Goal: Task Accomplishment & Management: Use online tool/utility

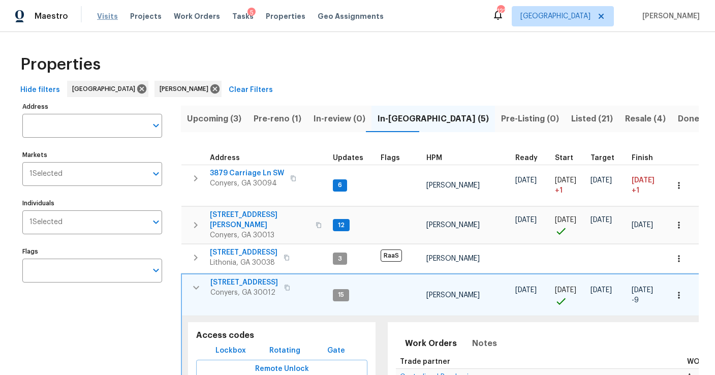
click at [105, 17] on span "Visits" at bounding box center [107, 16] width 21 height 10
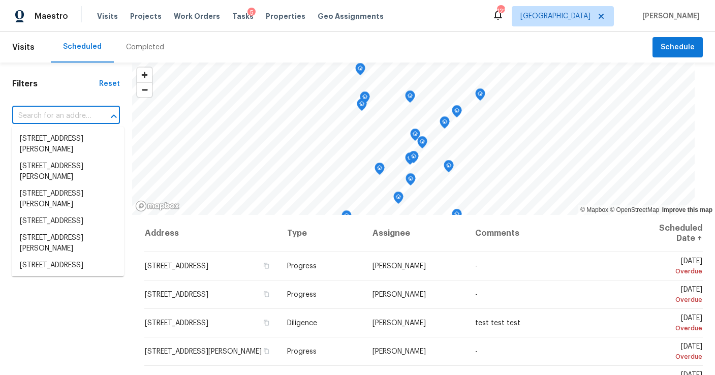
click at [41, 114] on input "text" at bounding box center [51, 116] width 79 height 16
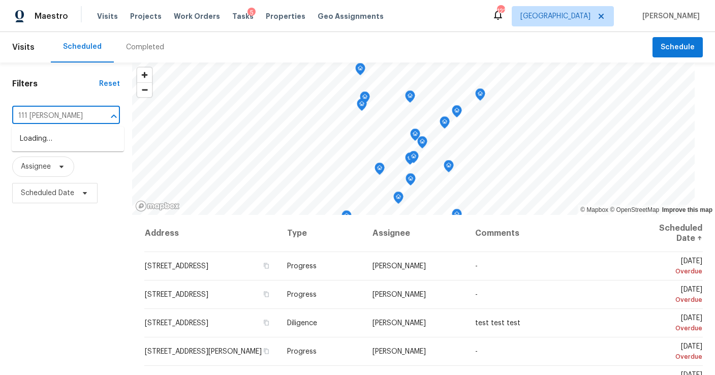
type input "111 [PERSON_NAME]"
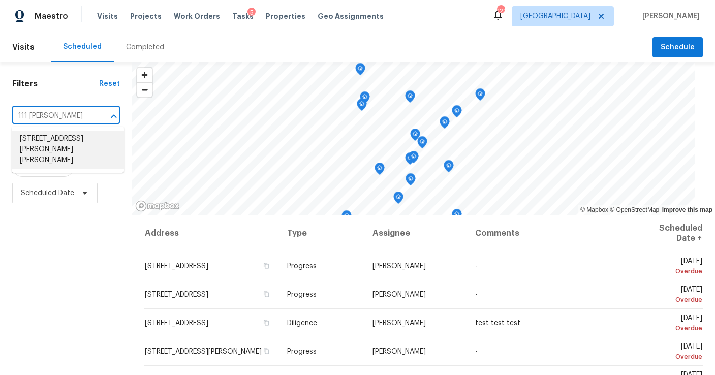
click at [38, 138] on li "[STREET_ADDRESS][PERSON_NAME][PERSON_NAME]" at bounding box center [68, 150] width 112 height 38
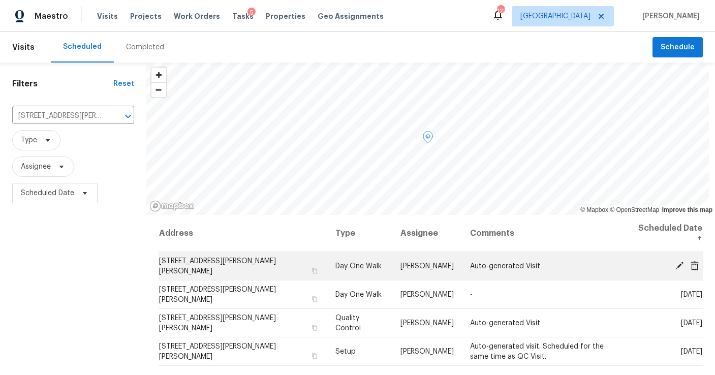
click at [694, 261] on icon at bounding box center [695, 265] width 8 height 9
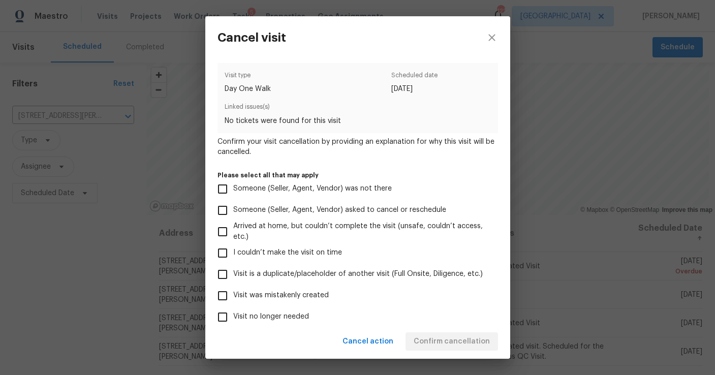
click at [225, 273] on input "Visit is a duplicate/placeholder of another visit (Full Onsite, Diligence, etc.)" at bounding box center [222, 274] width 21 height 21
checkbox input "true"
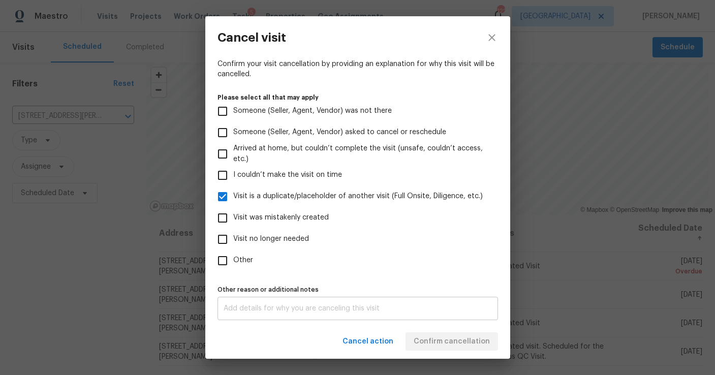
click at [348, 312] on div "x Other reason or additional notes" at bounding box center [358, 308] width 281 height 23
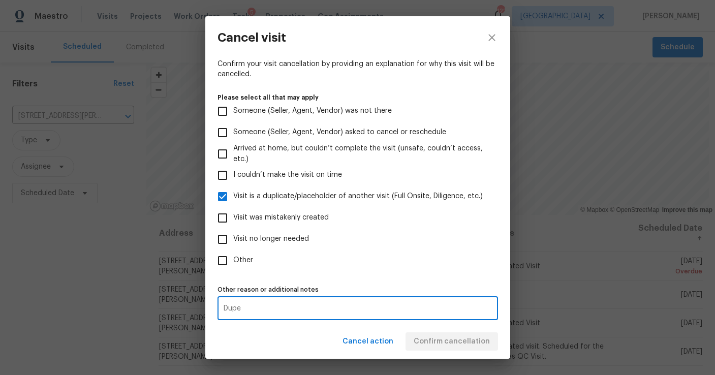
type textarea "Dupe"
click at [466, 261] on label "Other" at bounding box center [351, 260] width 278 height 21
click at [233, 261] on input "Other" at bounding box center [222, 260] width 21 height 21
checkbox input "true"
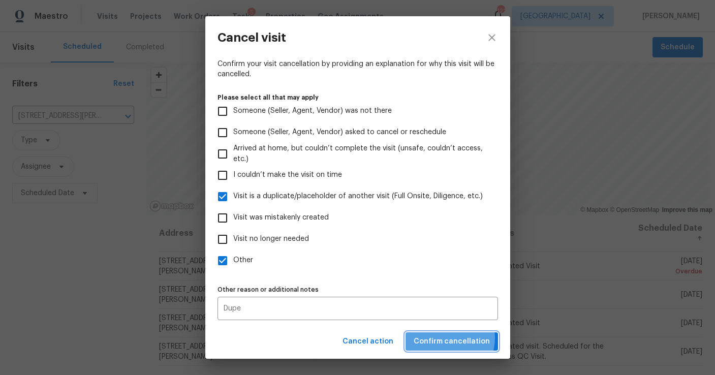
click at [446, 338] on span "Confirm cancellation" at bounding box center [452, 341] width 76 height 13
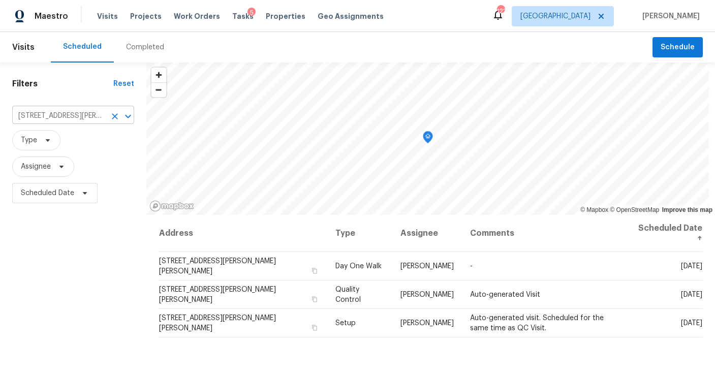
click at [120, 117] on icon "Clear" at bounding box center [115, 116] width 10 height 10
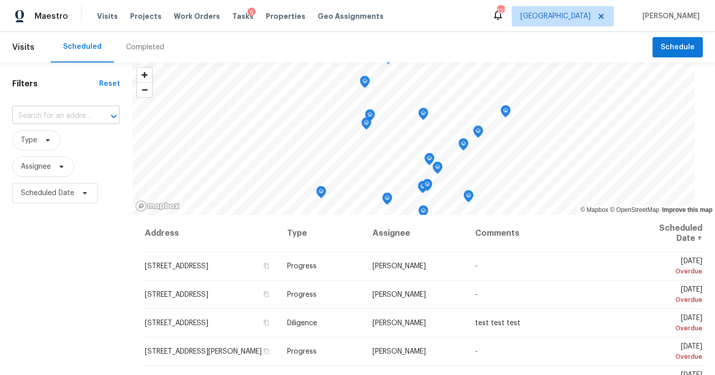
click at [59, 117] on input "text" at bounding box center [51, 116] width 79 height 16
type input "2318 fa"
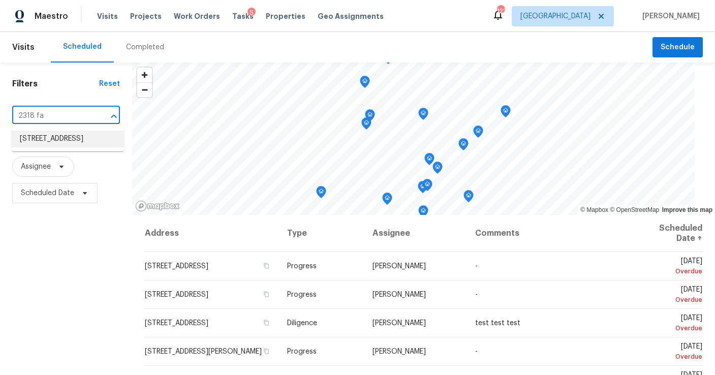
click at [74, 141] on li "[STREET_ADDRESS]" at bounding box center [68, 139] width 112 height 17
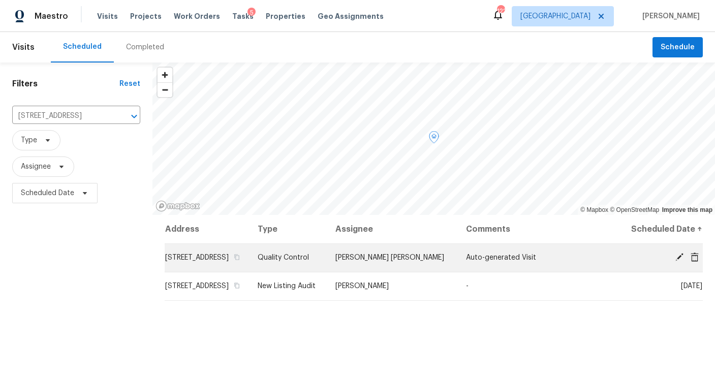
click at [677, 262] on icon at bounding box center [679, 257] width 9 height 9
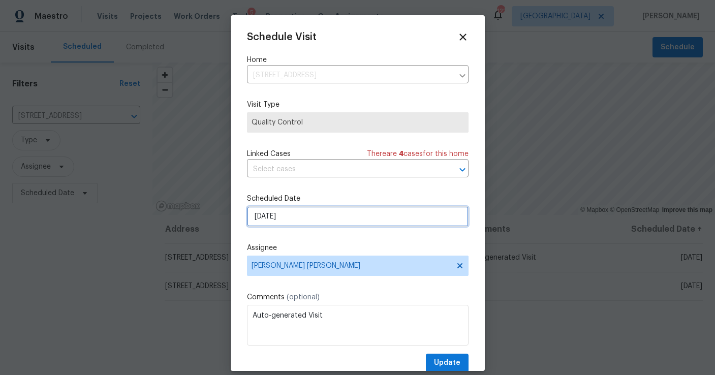
click at [310, 221] on input "[DATE]" at bounding box center [358, 216] width 222 height 20
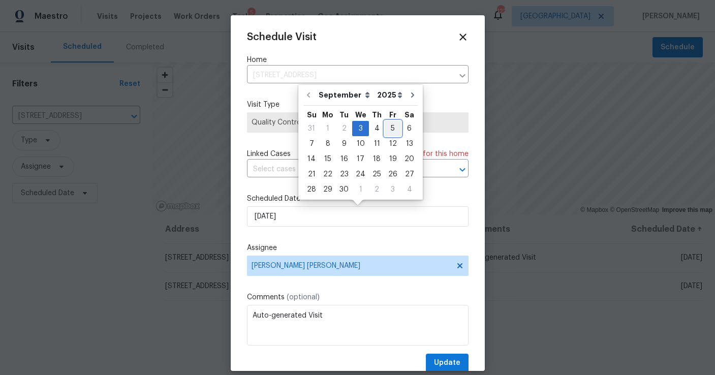
click at [385, 134] on div "5" at bounding box center [393, 128] width 16 height 14
type input "[DATE]"
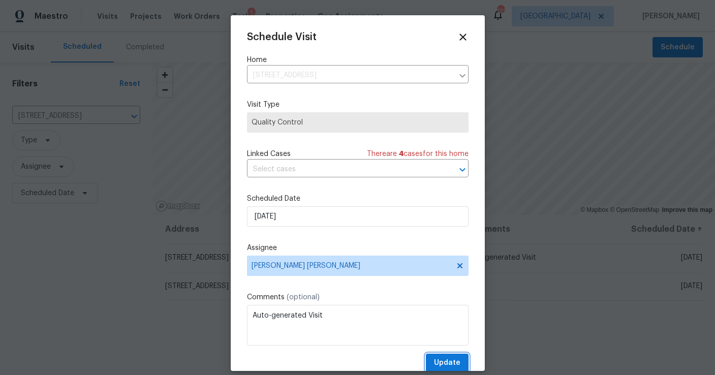
click at [446, 366] on span "Update" at bounding box center [447, 363] width 26 height 13
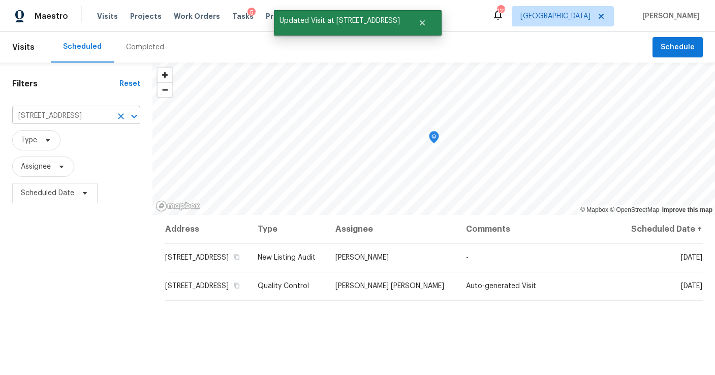
click at [127, 117] on div at bounding box center [127, 116] width 26 height 14
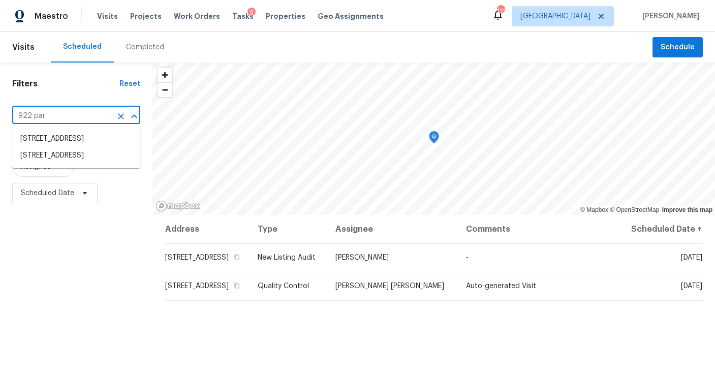
type input "922 park"
click at [101, 164] on li "[STREET_ADDRESS]" at bounding box center [76, 155] width 128 height 17
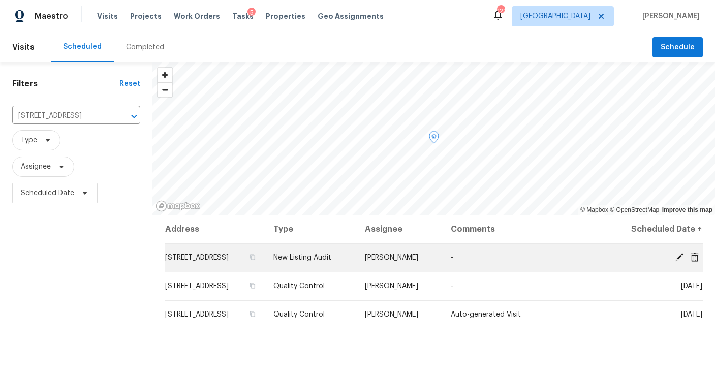
click at [682, 255] on icon at bounding box center [680, 257] width 8 height 8
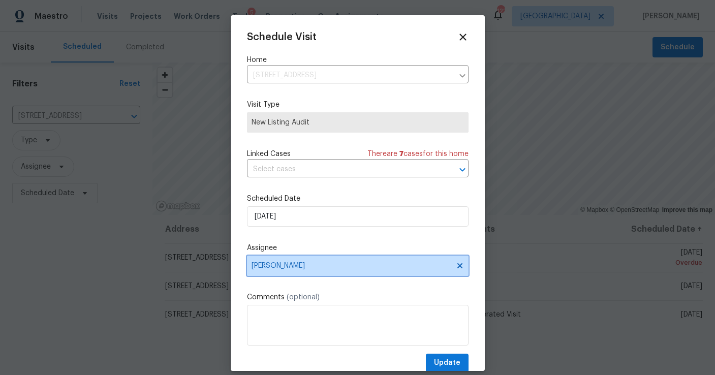
click at [296, 267] on span "[PERSON_NAME]" at bounding box center [351, 266] width 199 height 8
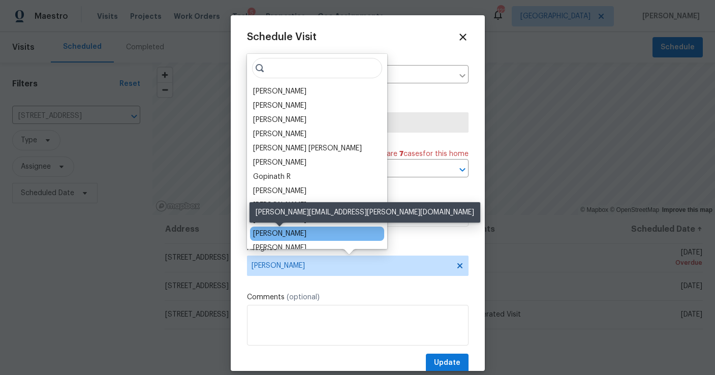
click at [278, 231] on div "[PERSON_NAME]" at bounding box center [279, 234] width 53 height 10
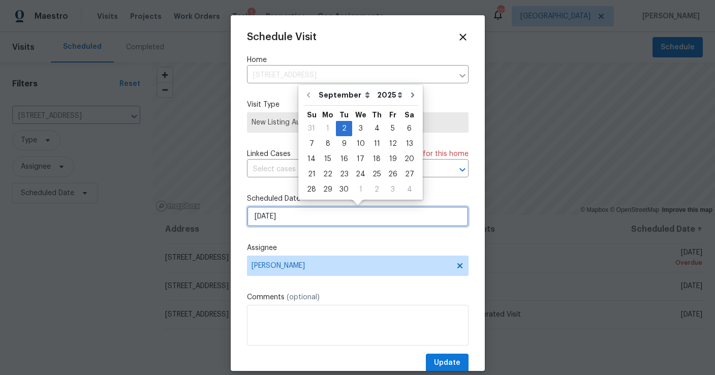
click at [315, 211] on input "[DATE]" at bounding box center [358, 216] width 222 height 20
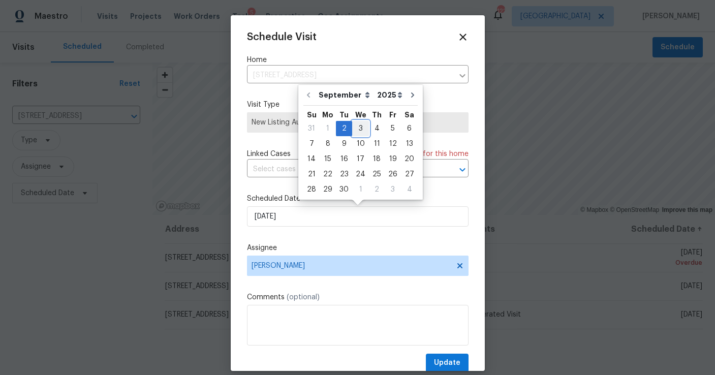
click at [353, 122] on div "3" at bounding box center [360, 128] width 17 height 14
type input "[DATE]"
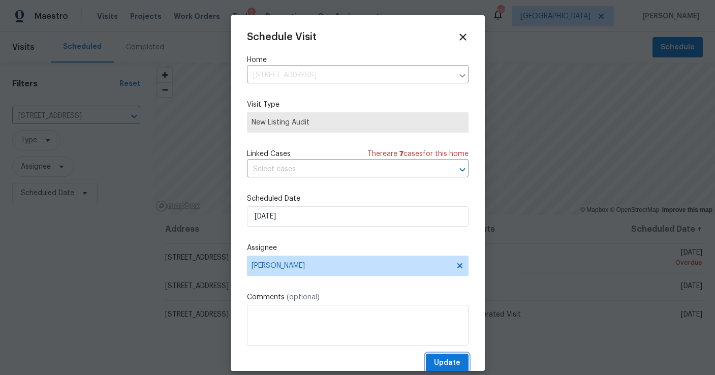
click at [437, 359] on span "Update" at bounding box center [447, 363] width 26 height 13
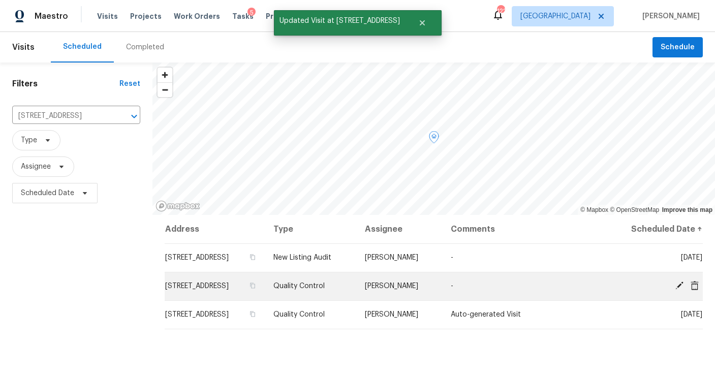
click at [695, 285] on icon at bounding box center [695, 285] width 8 height 9
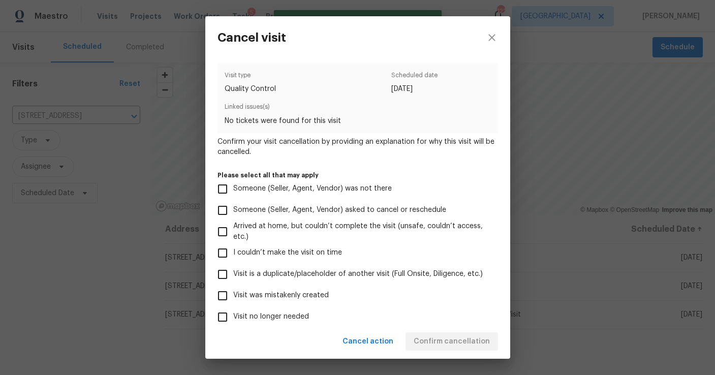
scroll to position [78, 0]
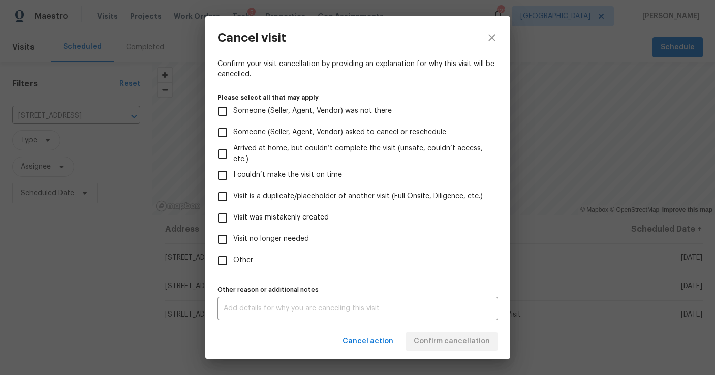
click at [226, 197] on input "Visit is a duplicate/placeholder of another visit (Full Onsite, Diligence, etc.)" at bounding box center [222, 196] width 21 height 21
checkbox input "true"
click at [248, 302] on div "x Other reason or additional notes" at bounding box center [358, 308] width 281 height 23
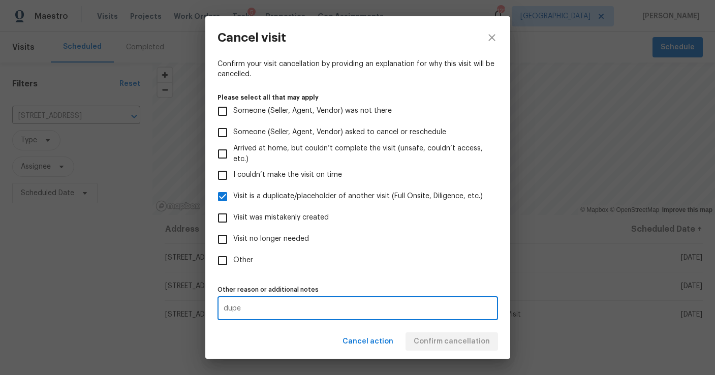
type textarea "dupe"
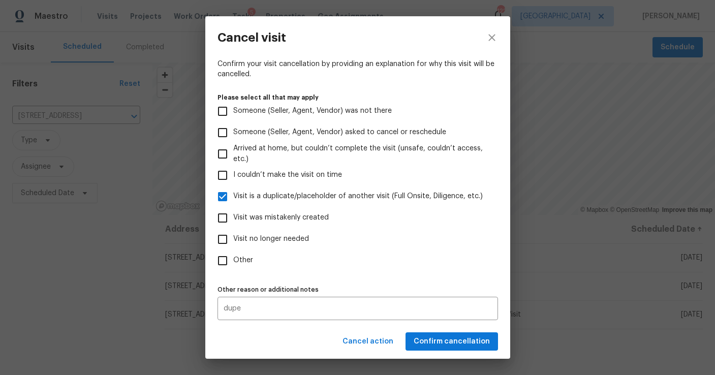
click at [383, 269] on label "Other" at bounding box center [351, 260] width 278 height 21
click at [233, 269] on input "Other" at bounding box center [222, 260] width 21 height 21
checkbox input "true"
click at [430, 342] on span "Confirm cancellation" at bounding box center [452, 341] width 76 height 13
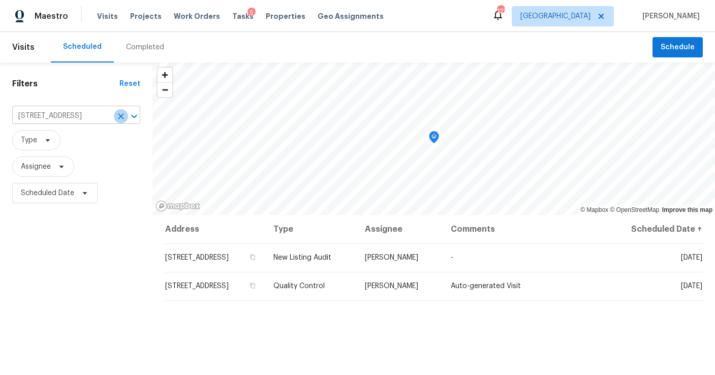
click at [121, 117] on icon "Clear" at bounding box center [121, 116] width 10 height 10
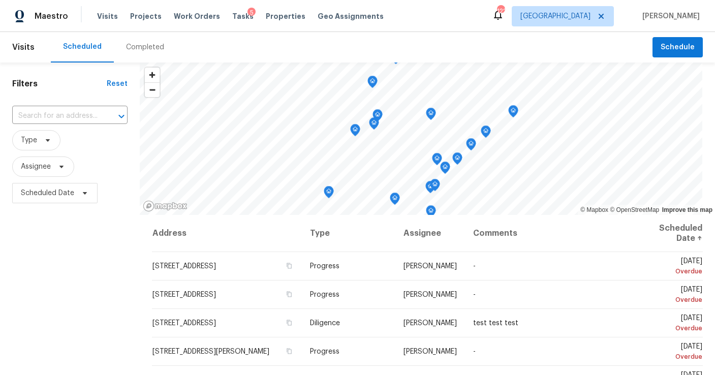
click at [79, 116] on input "text" at bounding box center [55, 116] width 87 height 16
type input "692 su"
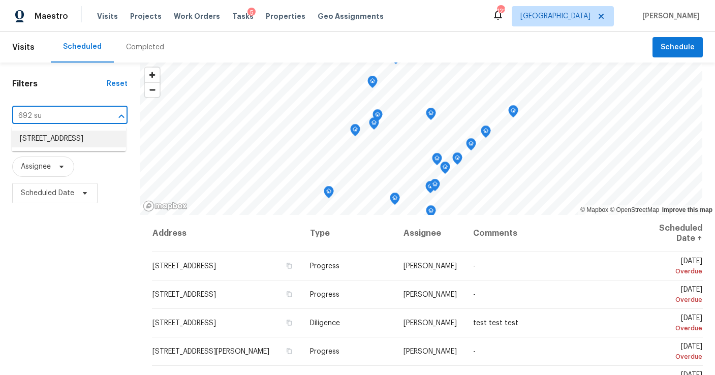
click at [95, 140] on li "[STREET_ADDRESS]" at bounding box center [69, 139] width 114 height 17
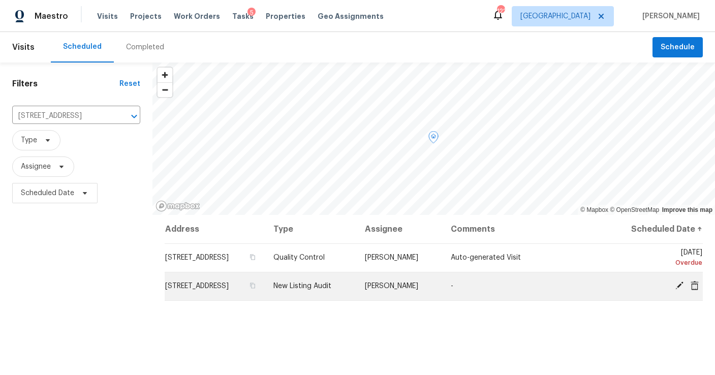
click at [682, 283] on icon at bounding box center [680, 286] width 8 height 8
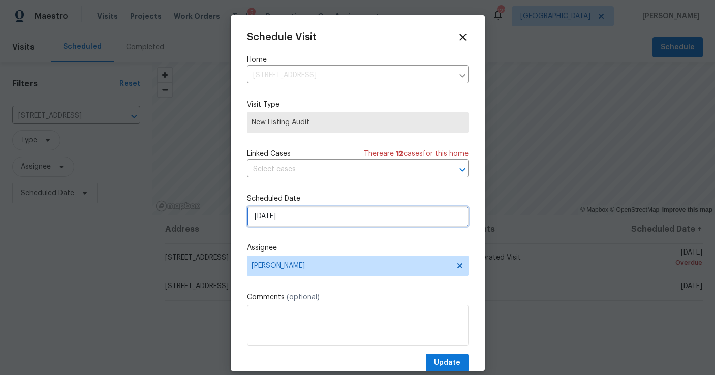
click at [309, 220] on input "[DATE]" at bounding box center [358, 216] width 222 height 20
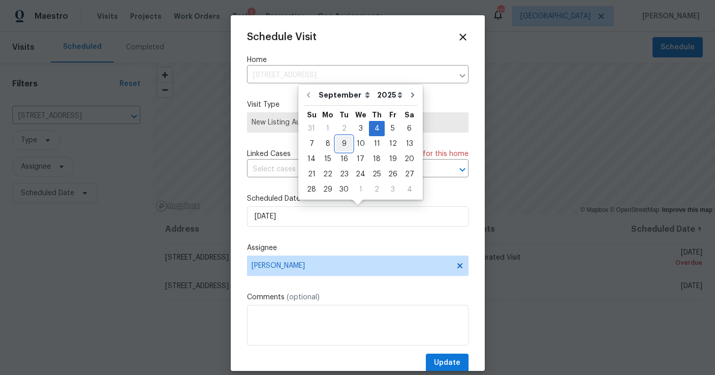
click at [344, 140] on div "9" at bounding box center [344, 144] width 16 height 14
type input "[DATE]"
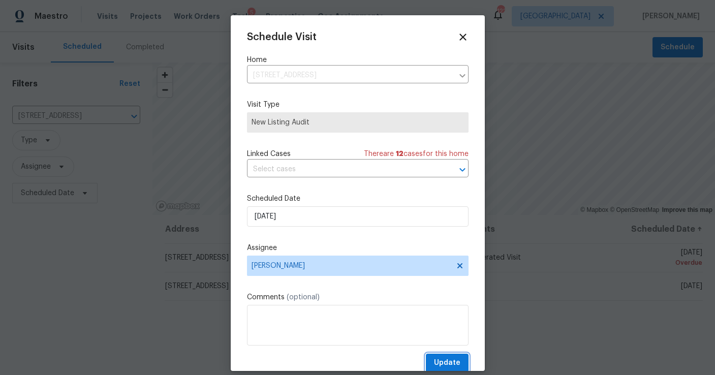
click at [441, 358] on span "Update" at bounding box center [447, 363] width 26 height 13
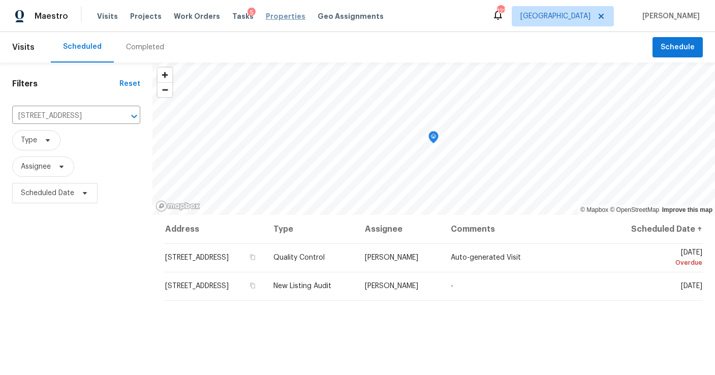
click at [281, 16] on span "Properties" at bounding box center [286, 16] width 40 height 10
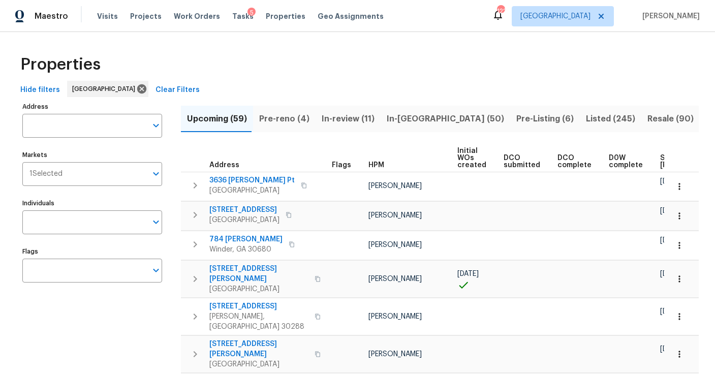
click at [516, 125] on span "Pre-Listing (6)" at bounding box center [544, 119] width 57 height 14
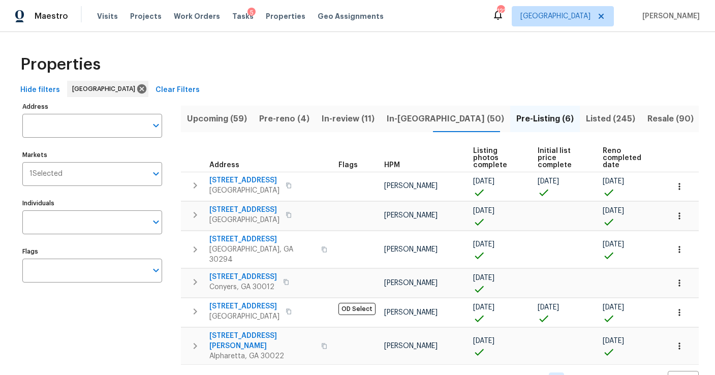
scroll to position [14, 0]
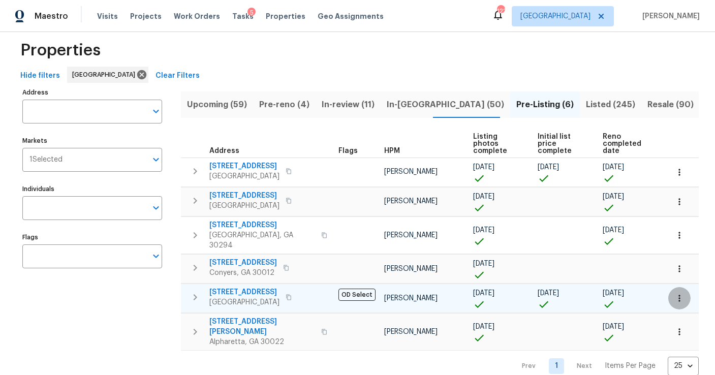
click at [684, 293] on icon "button" at bounding box center [679, 298] width 10 height 10
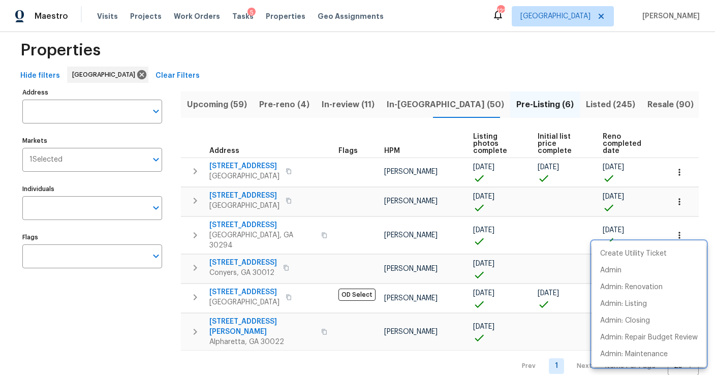
click at [138, 316] on div at bounding box center [357, 187] width 715 height 375
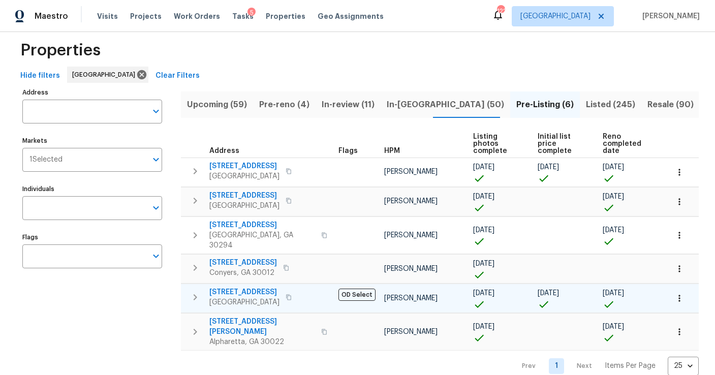
click at [196, 291] on icon "button" at bounding box center [195, 297] width 12 height 12
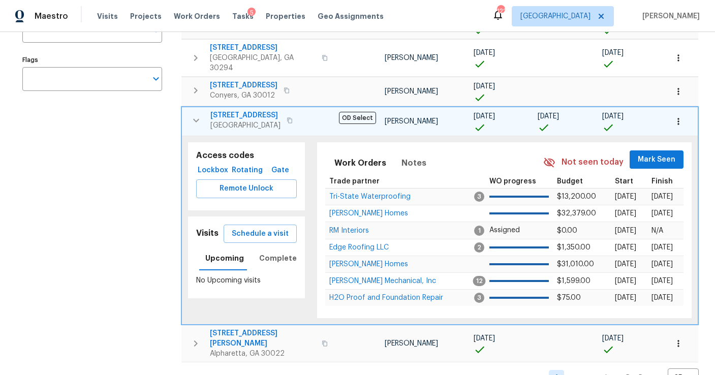
scroll to position [204, 0]
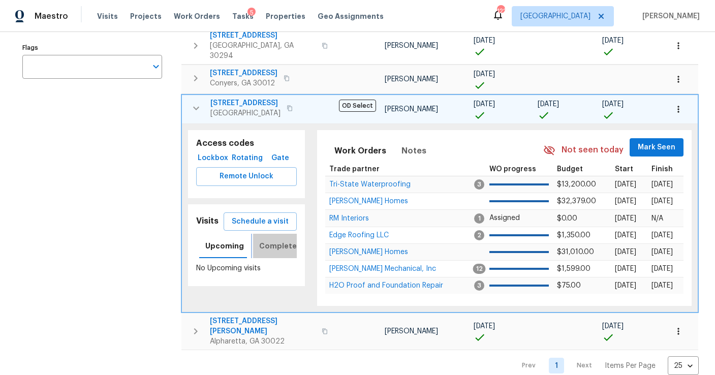
click at [270, 240] on span "Completed" at bounding box center [280, 246] width 43 height 13
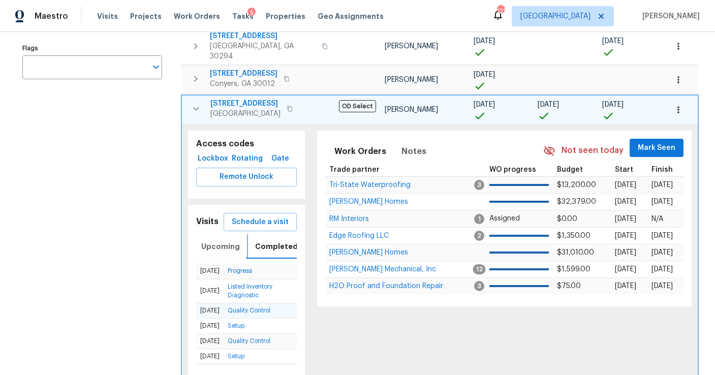
scroll to position [205, 0]
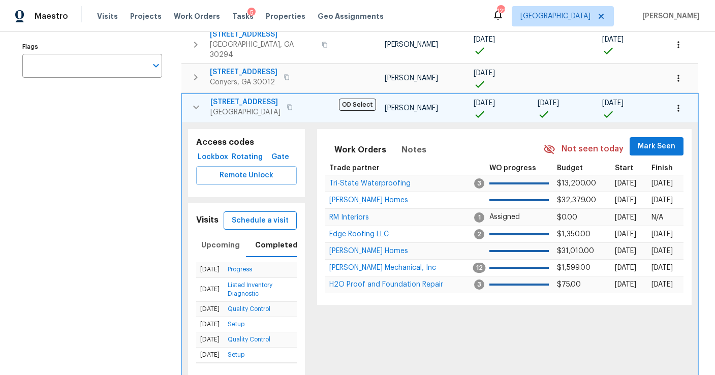
click at [260, 216] on span "Schedule a visit" at bounding box center [260, 220] width 57 height 13
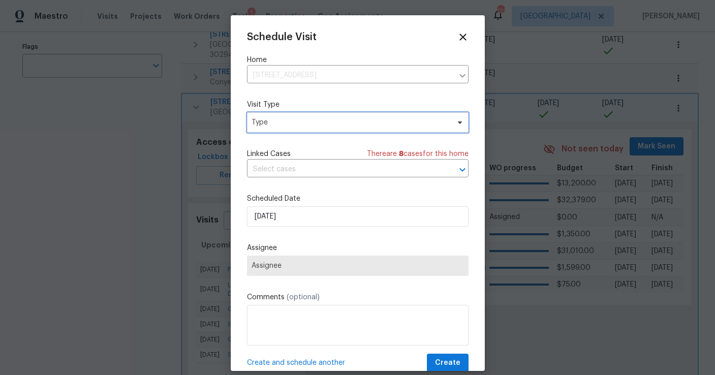
click at [298, 122] on span "Type" at bounding box center [351, 122] width 198 height 10
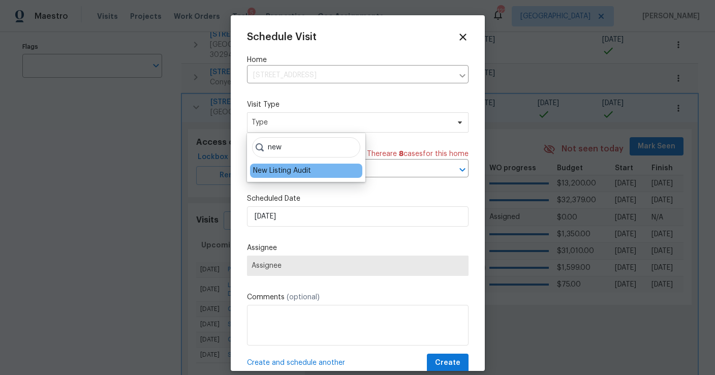
type input "new"
click at [280, 168] on div "New Listing Audit" at bounding box center [282, 171] width 58 height 10
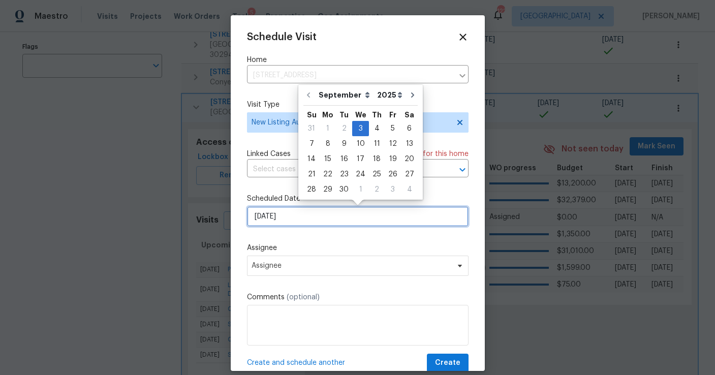
click at [304, 217] on input "[DATE]" at bounding box center [358, 216] width 222 height 20
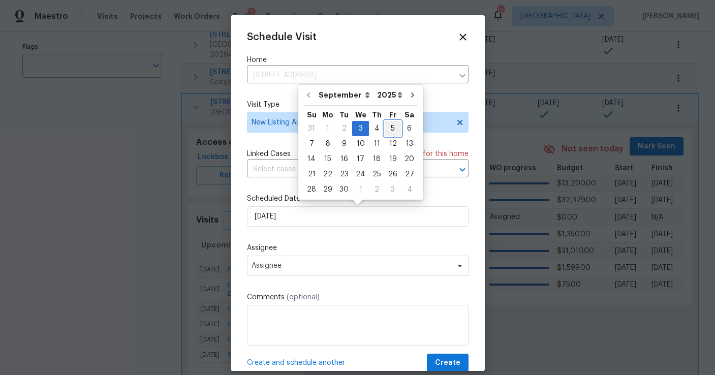
click at [389, 131] on div "5" at bounding box center [393, 128] width 16 height 14
type input "[DATE]"
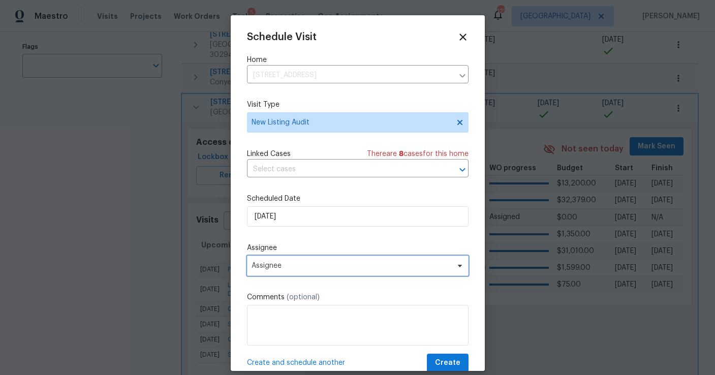
click at [305, 261] on span "Assignee" at bounding box center [358, 266] width 222 height 20
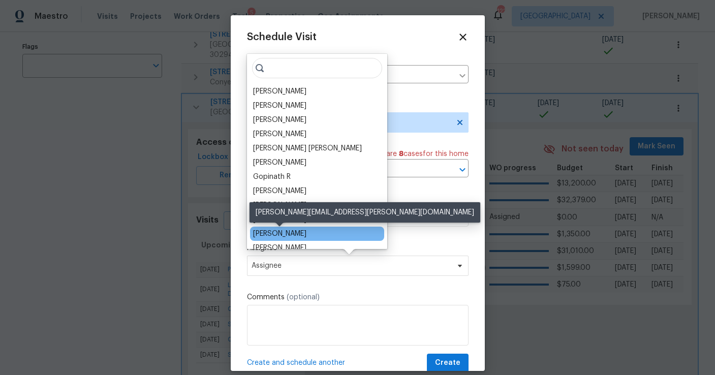
click at [292, 232] on div "[PERSON_NAME]" at bounding box center [279, 234] width 53 height 10
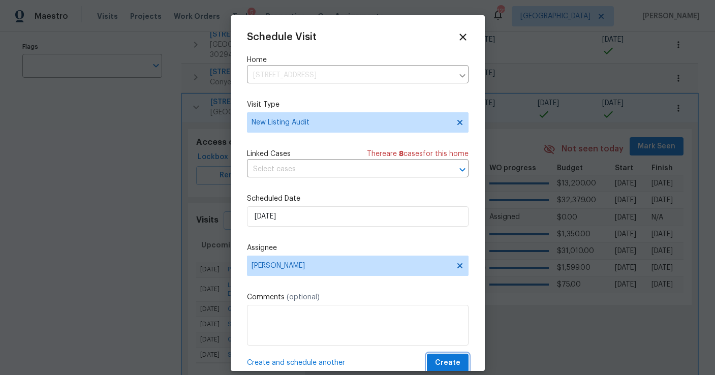
click at [449, 363] on span "Create" at bounding box center [447, 363] width 25 height 13
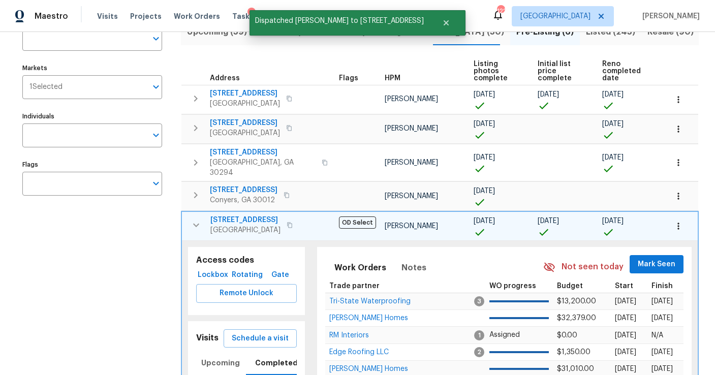
scroll to position [78, 0]
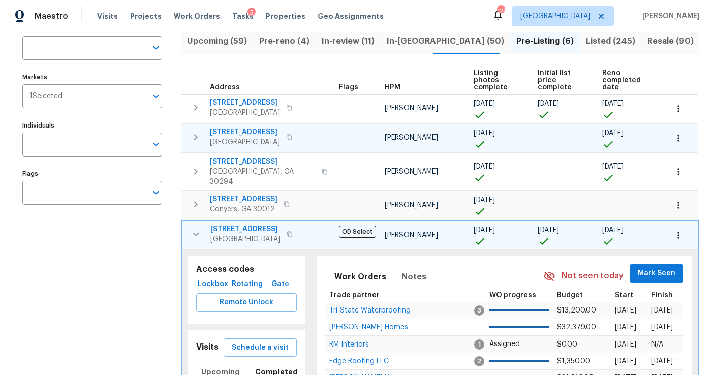
click at [189, 137] on button "button" at bounding box center [196, 137] width 20 height 20
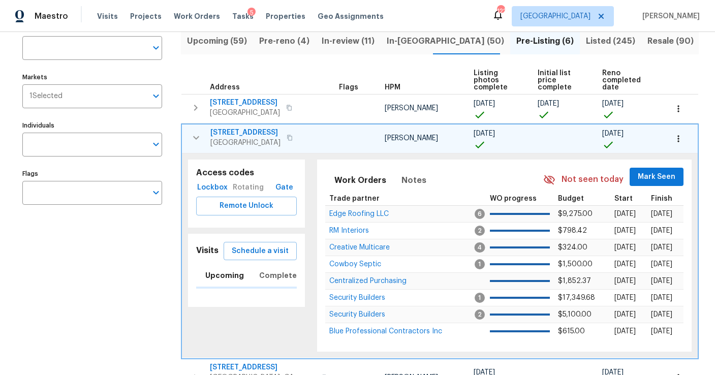
scroll to position [0, 4]
click at [265, 272] on span "Completed" at bounding box center [280, 275] width 43 height 13
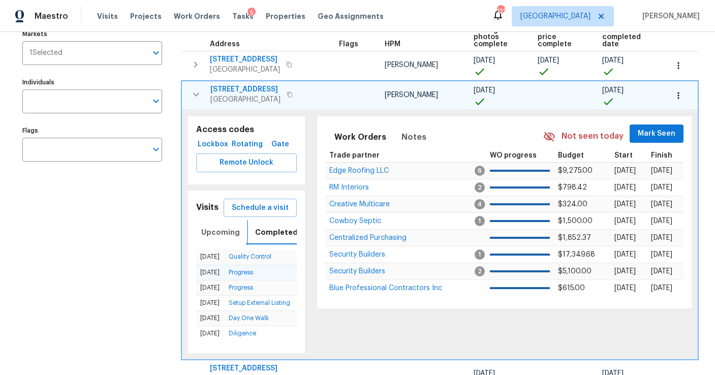
scroll to position [122, 0]
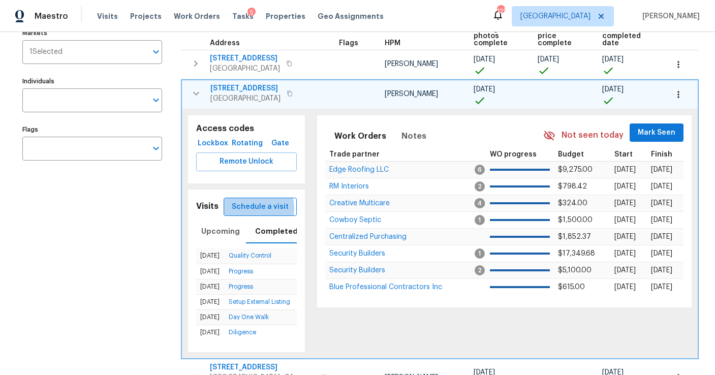
click at [253, 209] on span "Schedule a visit" at bounding box center [260, 207] width 57 height 13
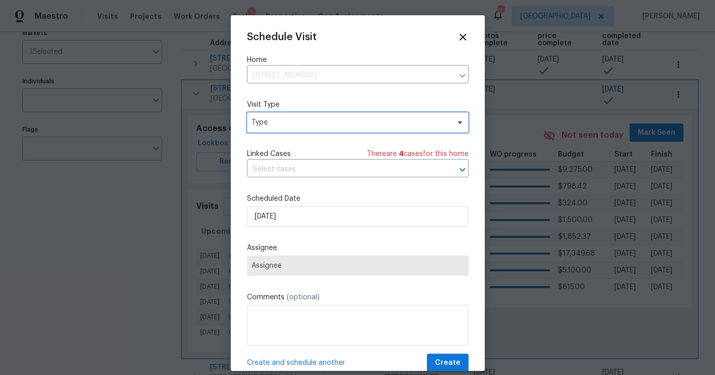
click at [309, 121] on span "Type" at bounding box center [351, 122] width 198 height 10
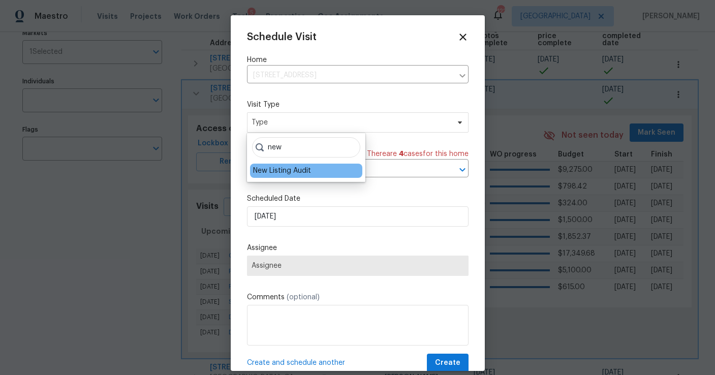
type input "new"
click at [296, 168] on div "New Listing Audit" at bounding box center [282, 171] width 58 height 10
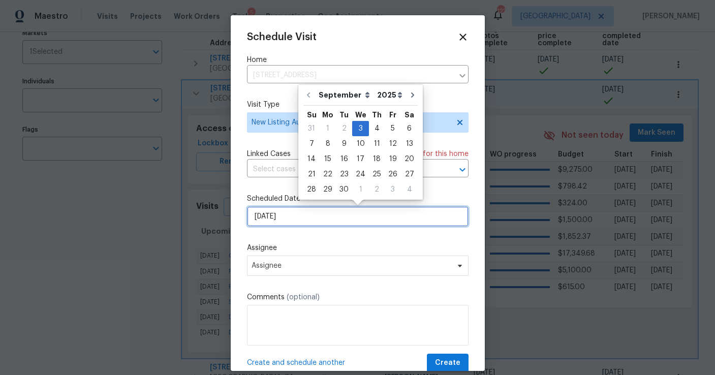
click at [292, 218] on input "[DATE]" at bounding box center [358, 216] width 222 height 20
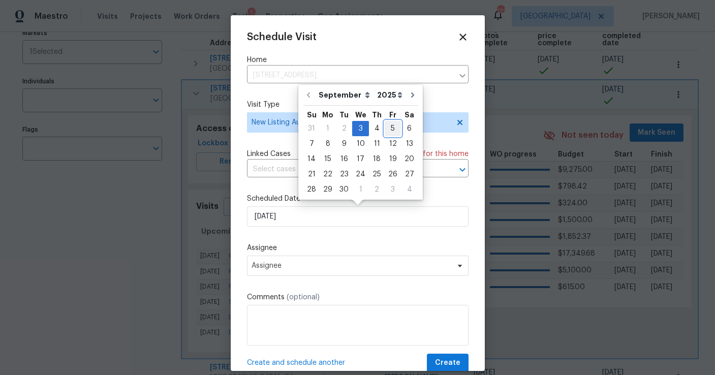
click at [389, 130] on div "5" at bounding box center [393, 128] width 16 height 14
type input "[DATE]"
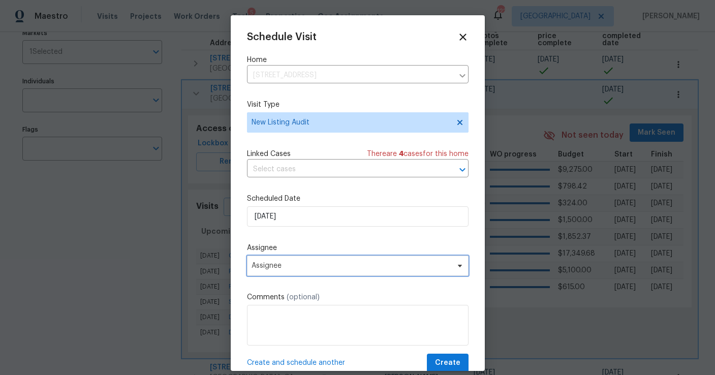
click at [294, 267] on span "Assignee" at bounding box center [351, 266] width 199 height 8
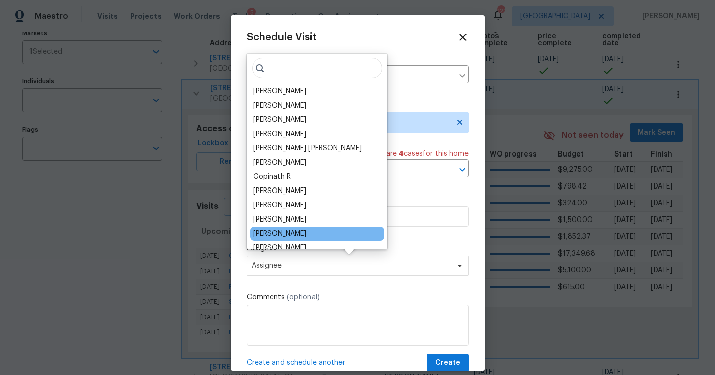
click at [280, 230] on div "[PERSON_NAME]" at bounding box center [279, 234] width 53 height 10
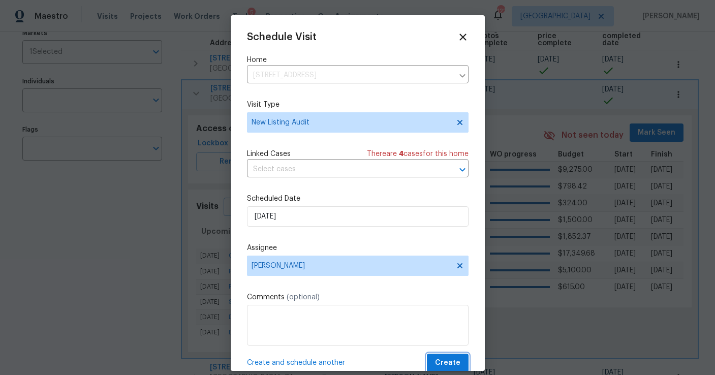
click at [443, 362] on span "Create" at bounding box center [447, 363] width 25 height 13
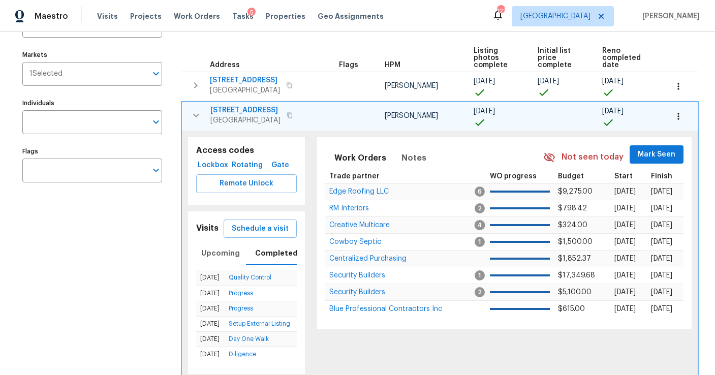
scroll to position [95, 0]
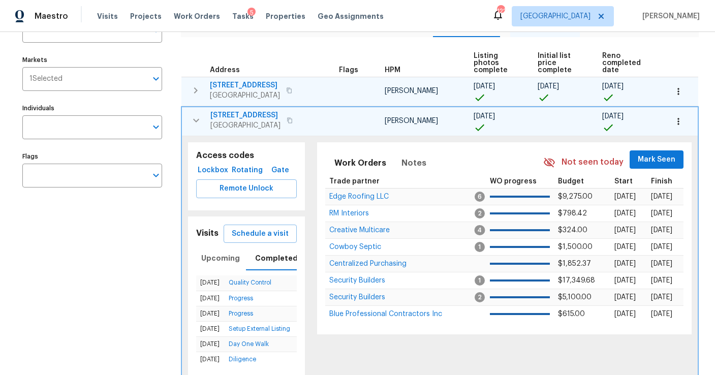
click at [197, 94] on icon "button" at bounding box center [196, 90] width 12 height 12
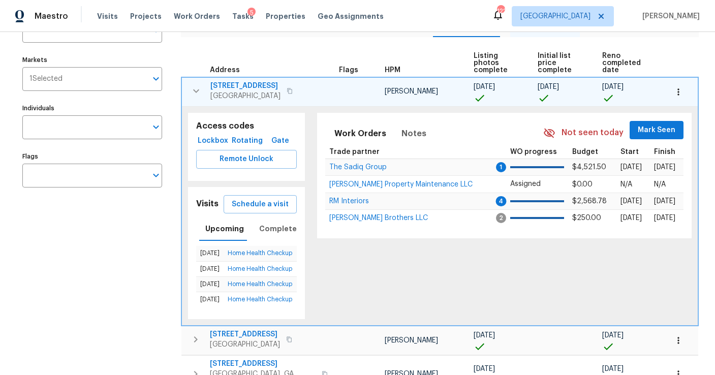
scroll to position [0, 0]
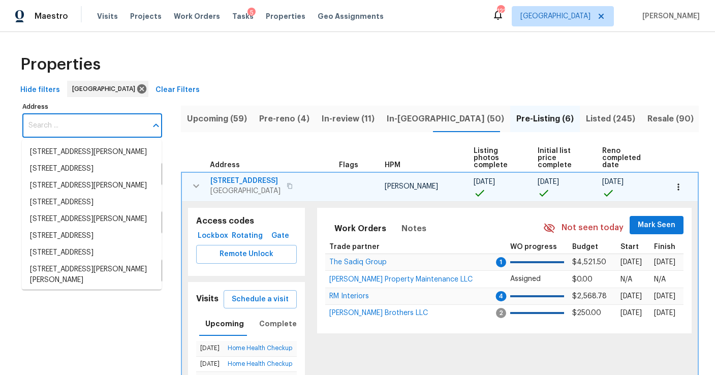
click at [98, 120] on input "Address" at bounding box center [84, 126] width 125 height 24
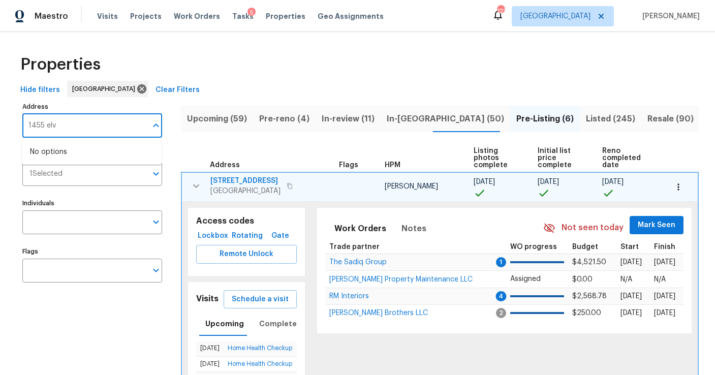
type input "1455 [PERSON_NAME]"
click at [100, 154] on li "[STREET_ADDRESS][PERSON_NAME]" at bounding box center [92, 152] width 140 height 17
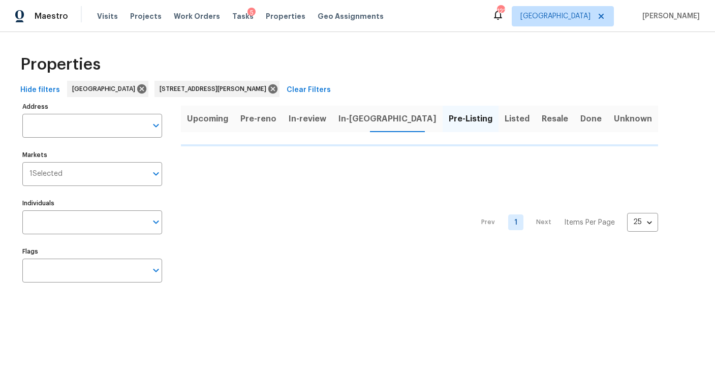
type input "[STREET_ADDRESS][PERSON_NAME]"
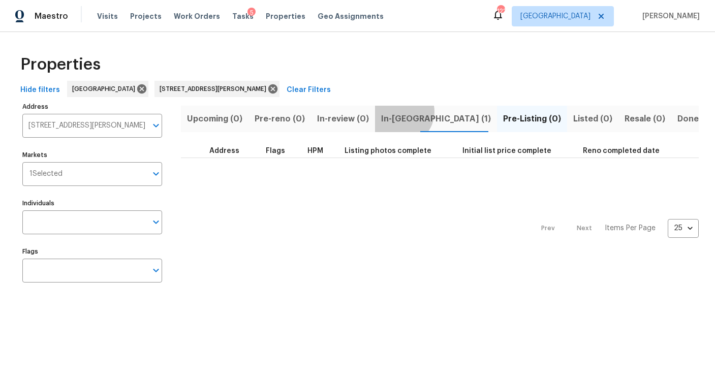
click at [394, 112] on span "In-[GEOGRAPHIC_DATA] (1)" at bounding box center [436, 119] width 110 height 14
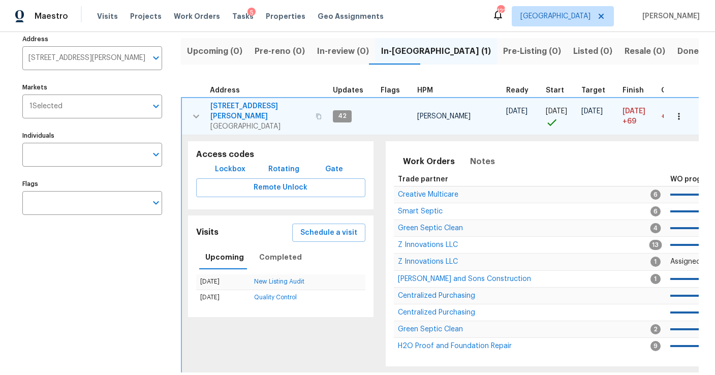
scroll to position [91, 0]
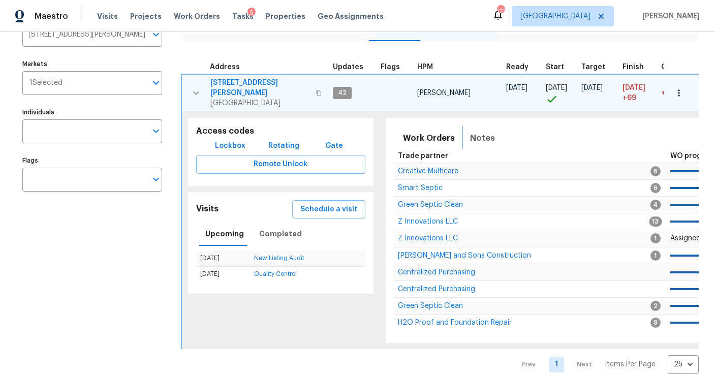
click at [476, 131] on span "Notes" at bounding box center [482, 138] width 25 height 14
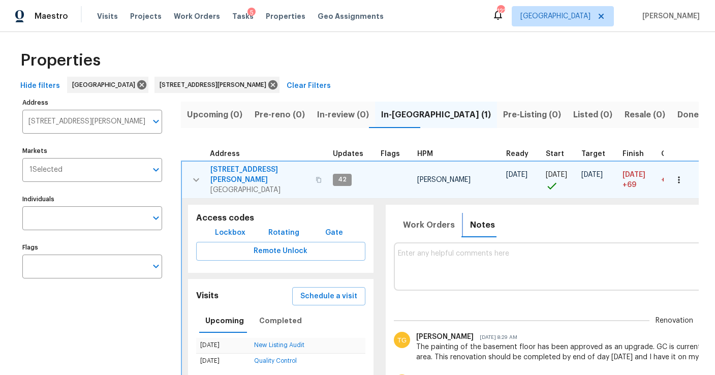
scroll to position [0, 0]
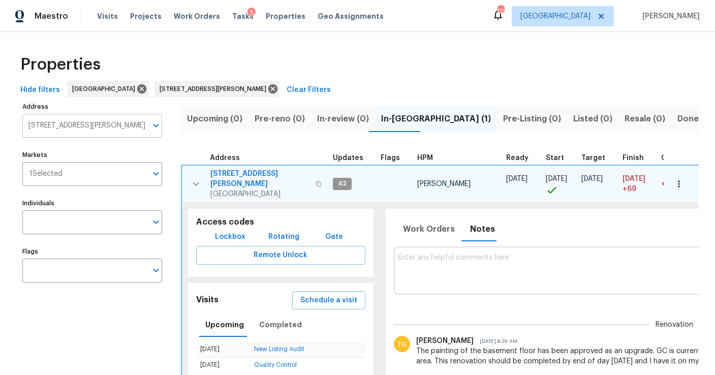
click at [81, 126] on input "[STREET_ADDRESS][PERSON_NAME]" at bounding box center [84, 126] width 125 height 24
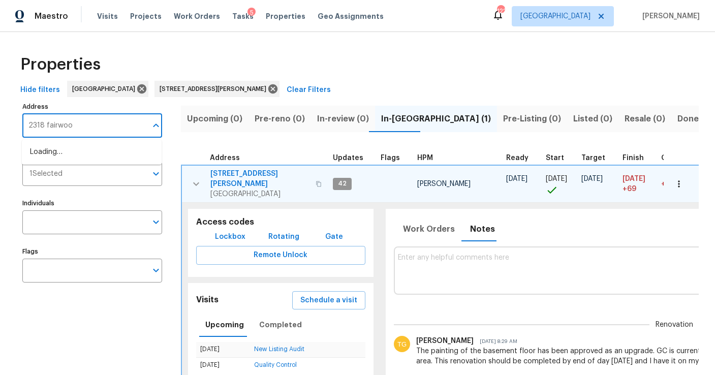
type input "2318 fairwood"
click at [76, 154] on li "[STREET_ADDRESS]" at bounding box center [92, 152] width 140 height 17
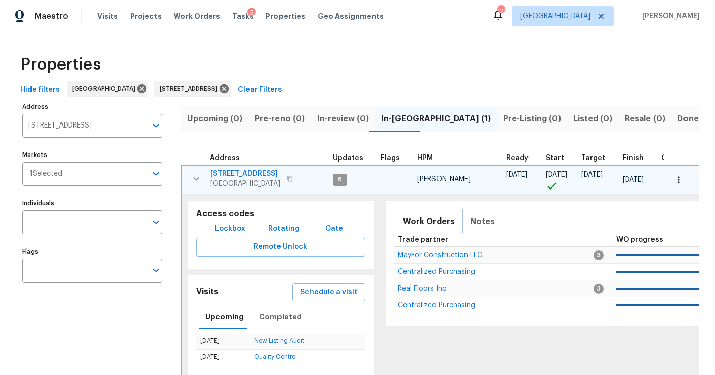
click at [473, 223] on span "Notes" at bounding box center [482, 221] width 25 height 14
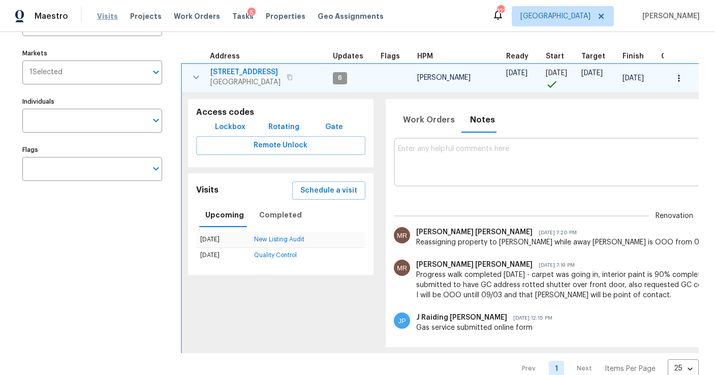
click at [103, 15] on span "Visits" at bounding box center [107, 16] width 21 height 10
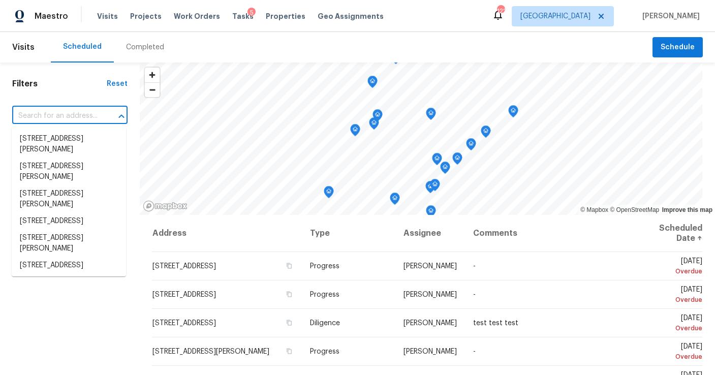
click at [87, 114] on input "text" at bounding box center [55, 116] width 87 height 16
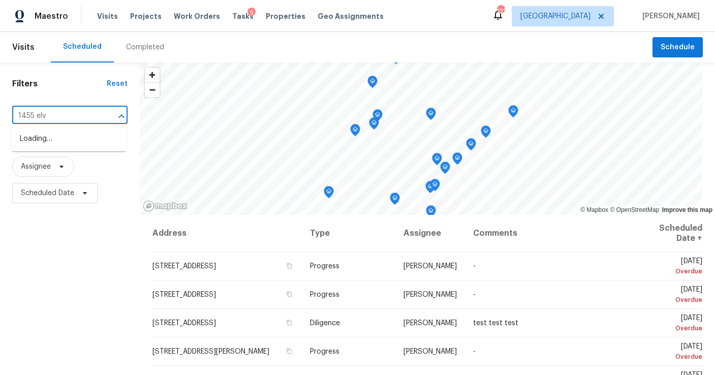
type input "1455 [PERSON_NAME]"
click at [81, 153] on li "[STREET_ADDRESS][PERSON_NAME]" at bounding box center [69, 144] width 114 height 27
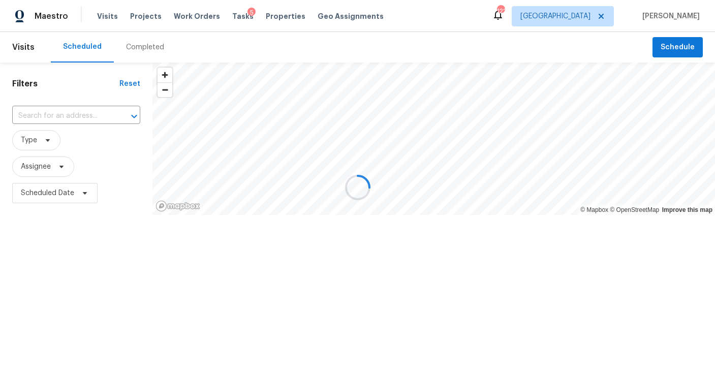
type input "[STREET_ADDRESS][PERSON_NAME]"
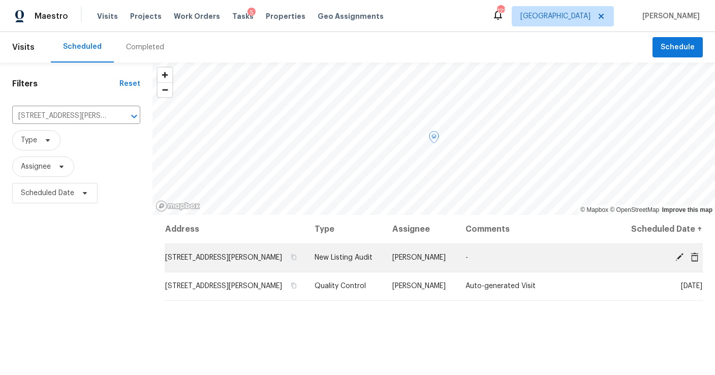
click at [677, 255] on icon at bounding box center [679, 257] width 9 height 9
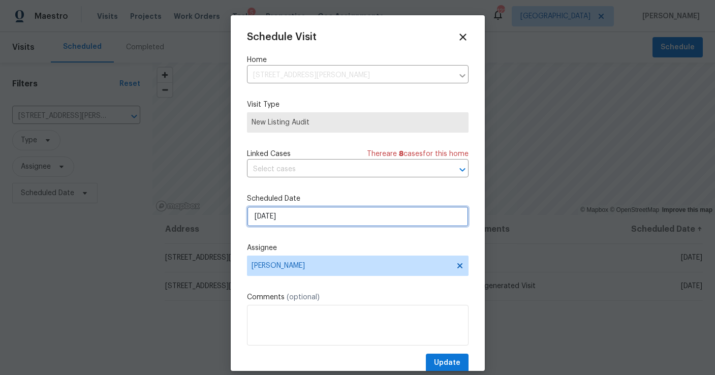
click at [283, 216] on input "[DATE]" at bounding box center [358, 216] width 222 height 20
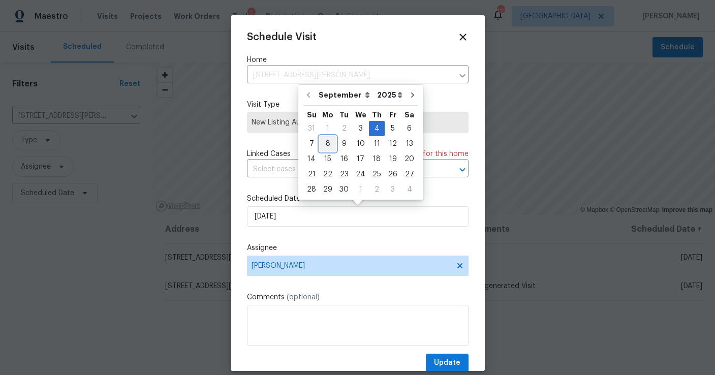
click at [330, 145] on div "8" at bounding box center [328, 144] width 16 height 14
type input "[DATE]"
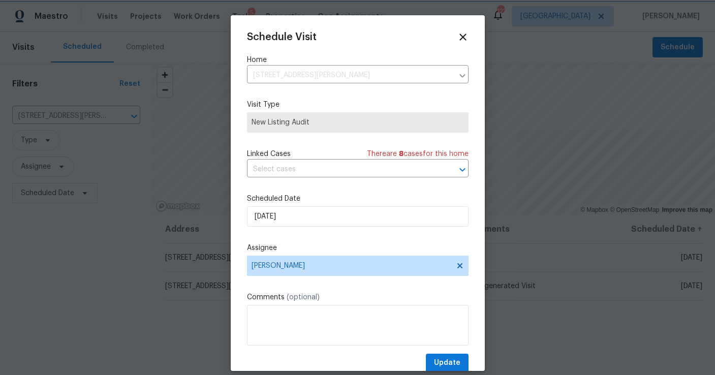
scroll to position [18, 0]
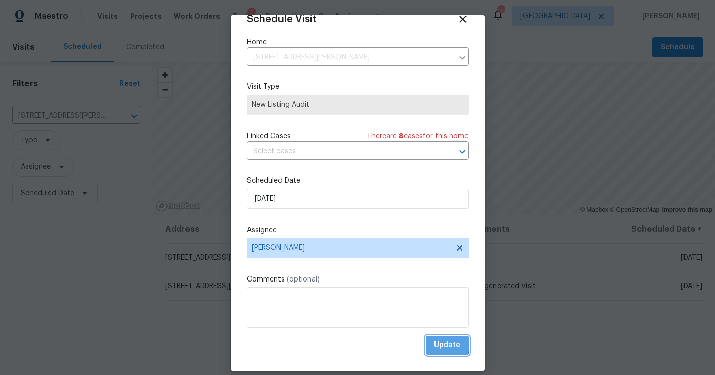
click at [435, 344] on button "Update" at bounding box center [447, 345] width 43 height 19
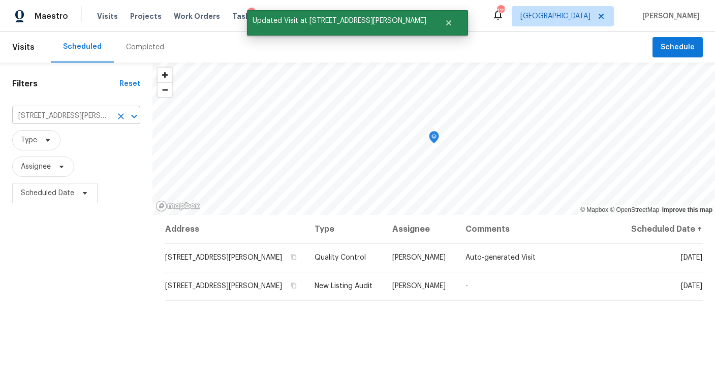
click at [122, 113] on icon "Clear" at bounding box center [121, 116] width 10 height 10
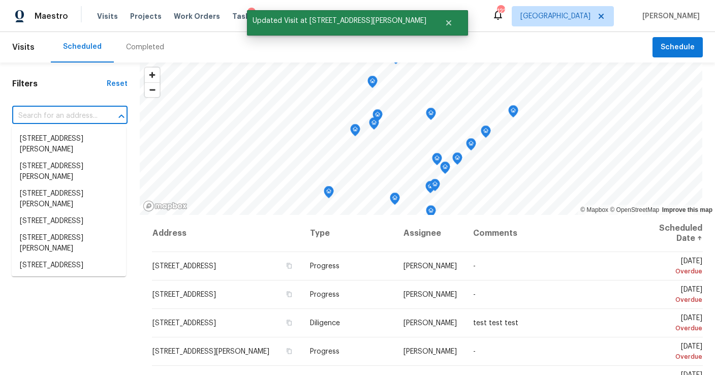
click at [47, 112] on input "text" at bounding box center [55, 116] width 87 height 16
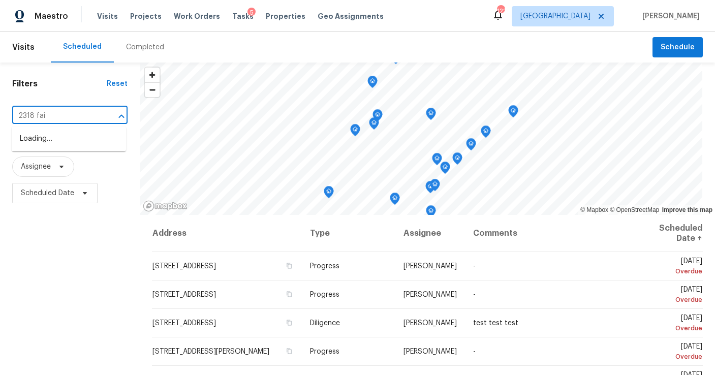
type input "2318 fair"
click at [57, 137] on li "[STREET_ADDRESS]" at bounding box center [69, 139] width 114 height 17
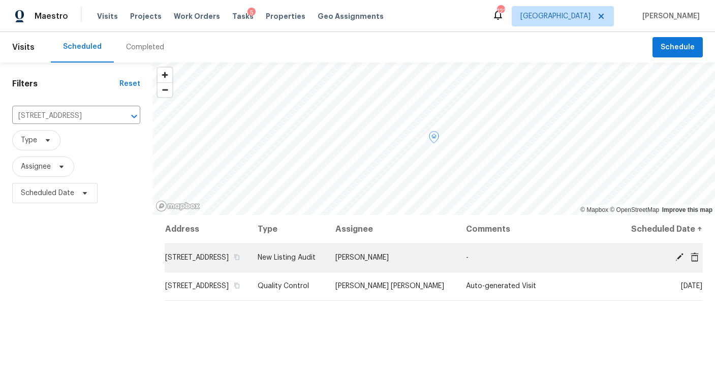
click at [678, 261] on icon at bounding box center [680, 257] width 8 height 8
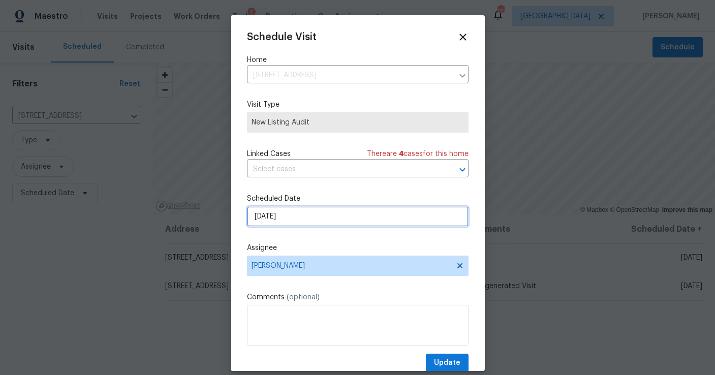
click at [298, 217] on input "[DATE]" at bounding box center [358, 216] width 222 height 20
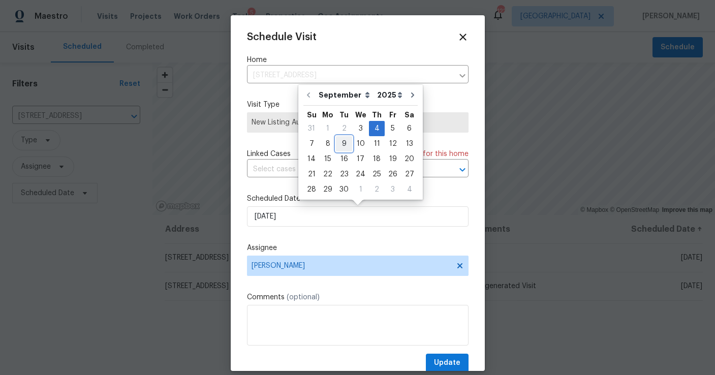
click at [343, 145] on div "9" at bounding box center [344, 144] width 16 height 14
type input "[DATE]"
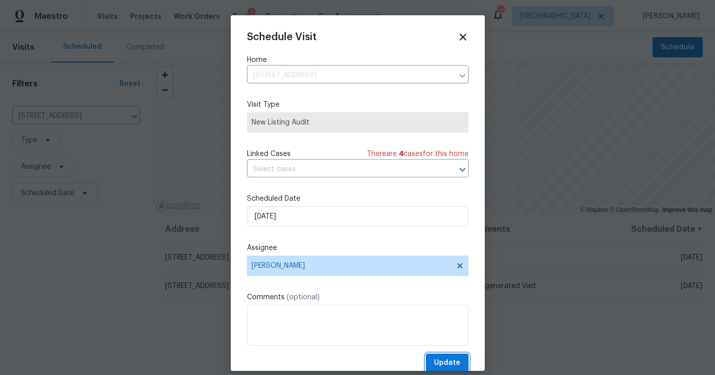
click at [454, 367] on span "Update" at bounding box center [447, 363] width 26 height 13
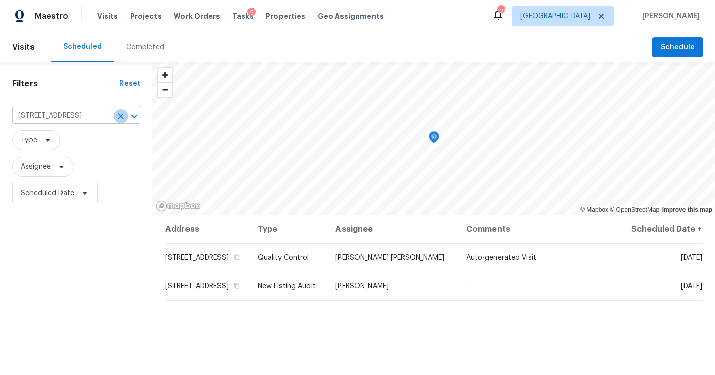
click at [120, 115] on icon "Clear" at bounding box center [121, 116] width 6 height 6
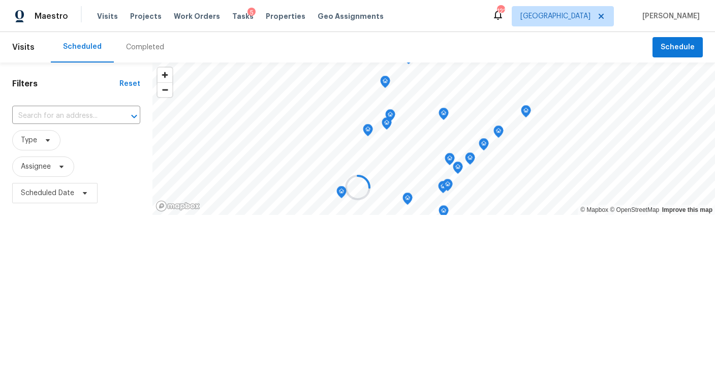
click at [57, 117] on input "text" at bounding box center [62, 116] width 100 height 16
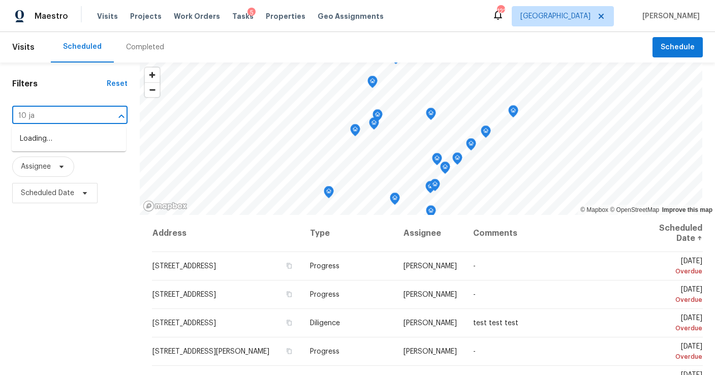
type input "10 [PERSON_NAME]"
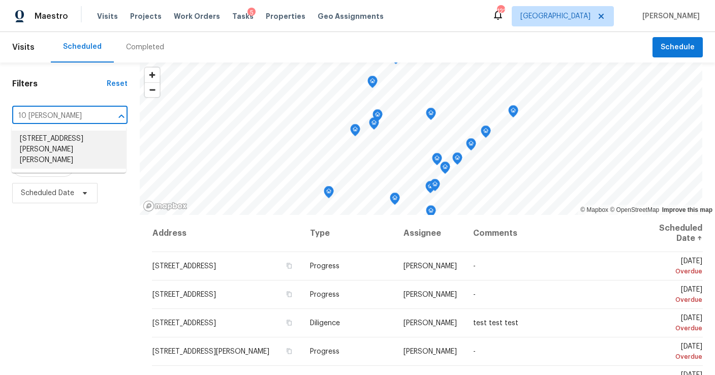
click at [56, 144] on li "[STREET_ADDRESS][PERSON_NAME][PERSON_NAME]" at bounding box center [69, 150] width 114 height 38
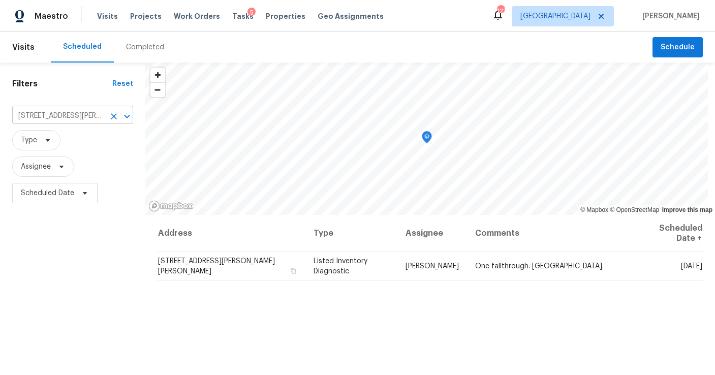
click at [119, 113] on icon "Clear" at bounding box center [114, 116] width 10 height 10
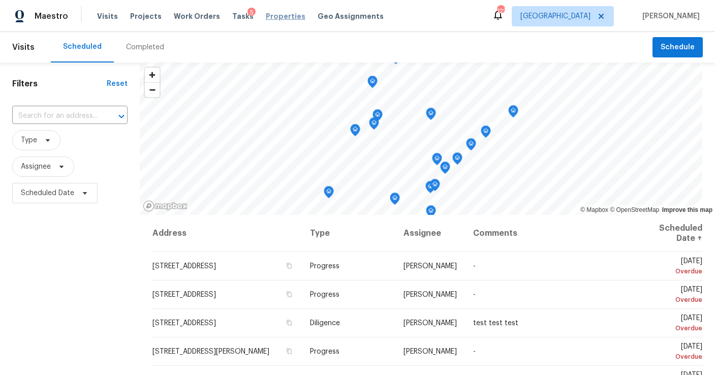
click at [271, 16] on span "Properties" at bounding box center [286, 16] width 40 height 10
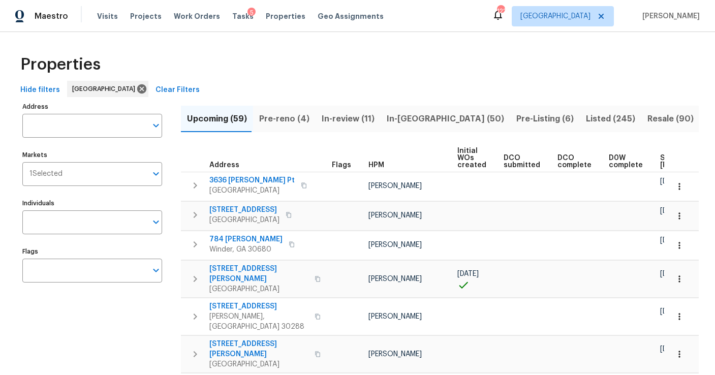
click at [68, 130] on input "Address" at bounding box center [84, 126] width 125 height 24
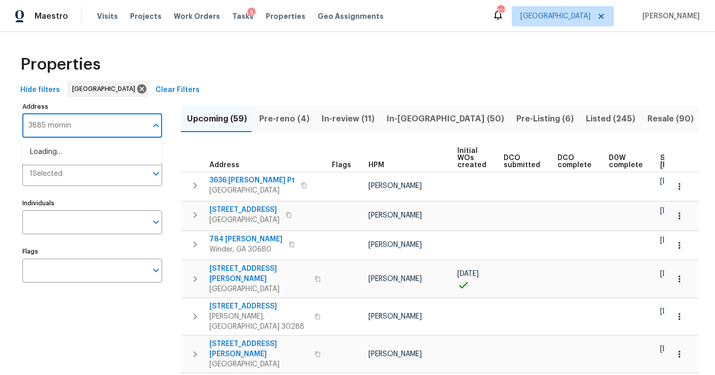
type input "3885 morning"
click at [66, 159] on li "[STREET_ADDRESS]" at bounding box center [92, 152] width 140 height 17
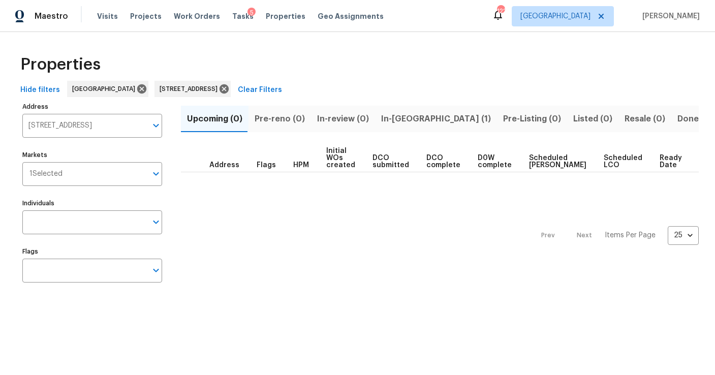
click at [398, 121] on span "In-[GEOGRAPHIC_DATA] (1)" at bounding box center [436, 119] width 110 height 14
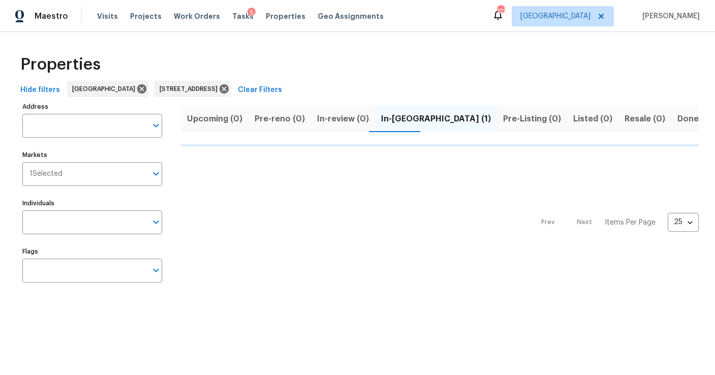
type input "[STREET_ADDRESS]"
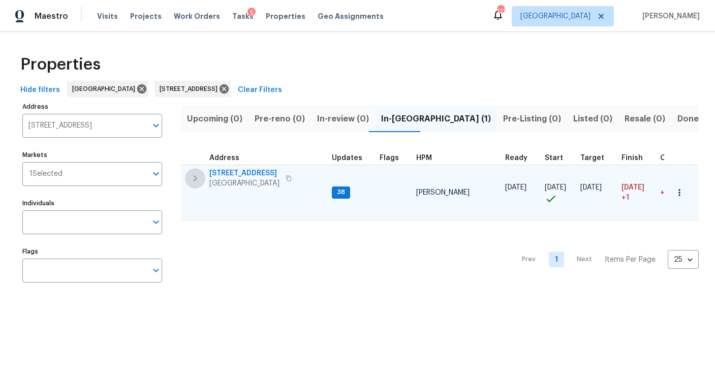
click at [194, 176] on icon "button" at bounding box center [196, 178] width 4 height 6
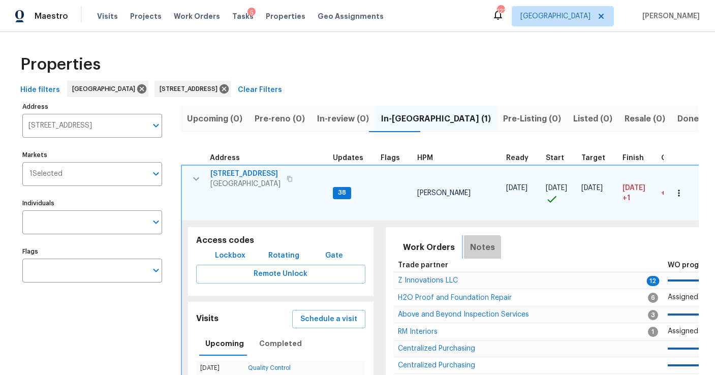
click at [476, 251] on span "Notes" at bounding box center [482, 247] width 25 height 14
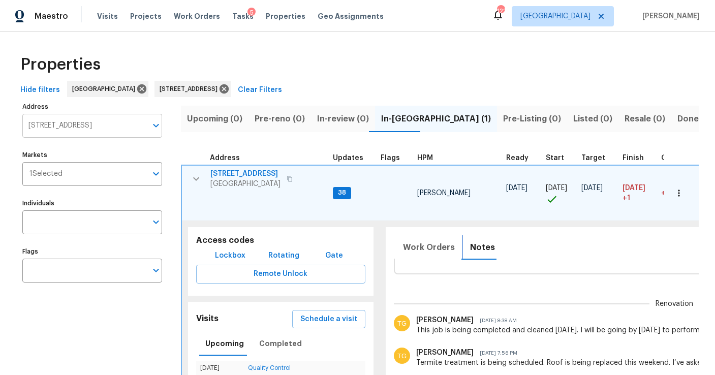
click at [147, 129] on div "[STREET_ADDRESS] Address" at bounding box center [92, 126] width 140 height 24
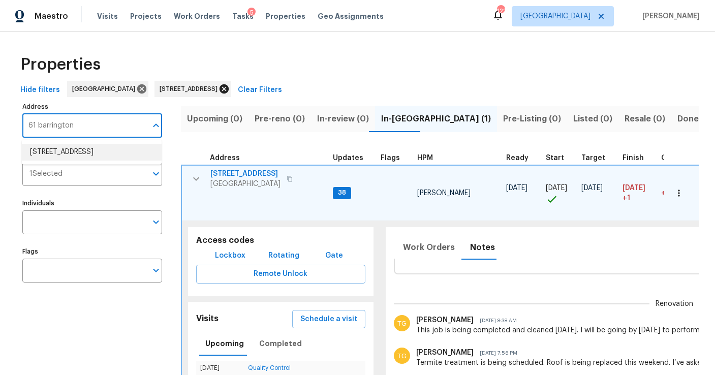
type input "61 barrington"
click at [229, 89] on icon at bounding box center [224, 88] width 9 height 9
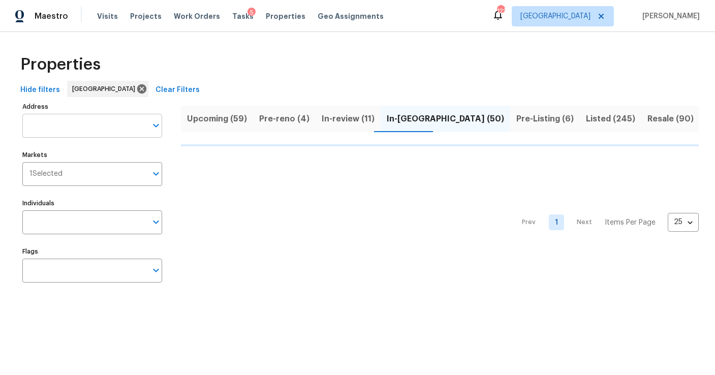
click at [93, 130] on input "Address" at bounding box center [84, 126] width 125 height 24
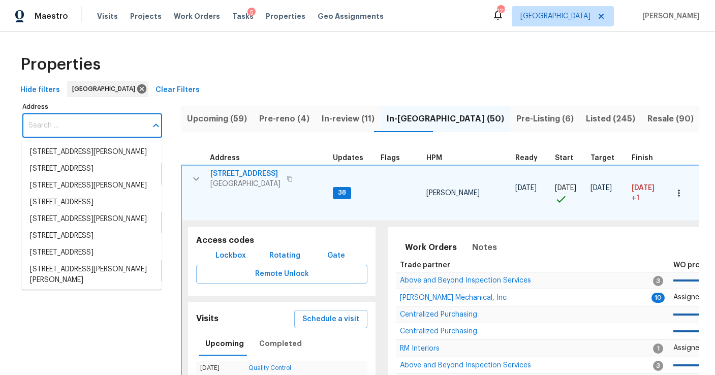
click at [102, 123] on input "Address" at bounding box center [84, 126] width 125 height 24
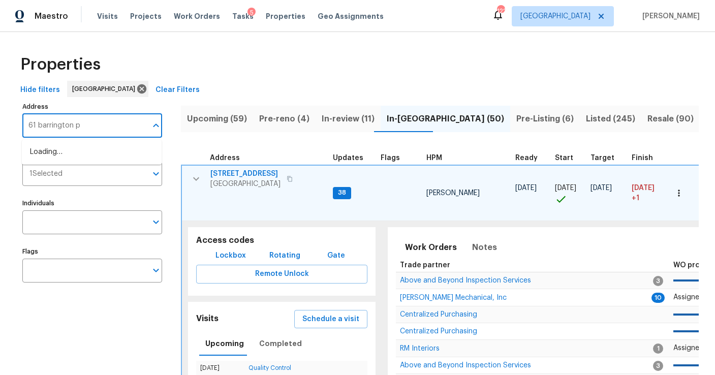
type input "61 barrington pl"
click at [103, 154] on li "[STREET_ADDRESS]" at bounding box center [92, 152] width 140 height 17
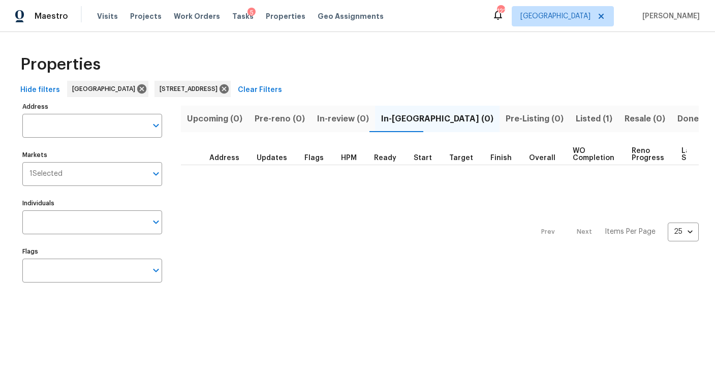
type input "[STREET_ADDRESS]"
click at [102, 11] on div "Visits Projects Work Orders Tasks 5 Properties Geo Assignments" at bounding box center [246, 16] width 299 height 20
click at [106, 20] on span "Visits" at bounding box center [107, 16] width 21 height 10
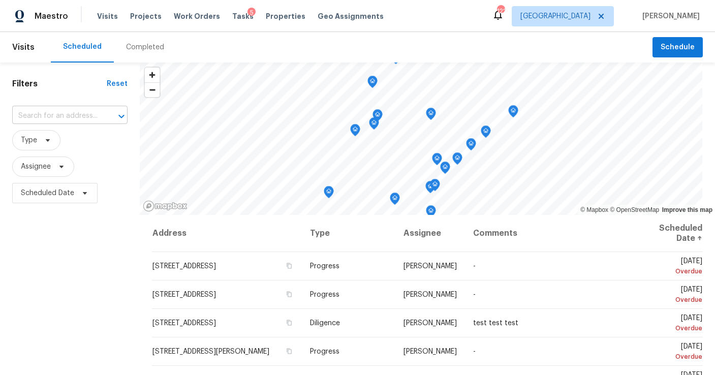
click at [49, 117] on input "text" at bounding box center [55, 116] width 87 height 16
type input "61 barring"
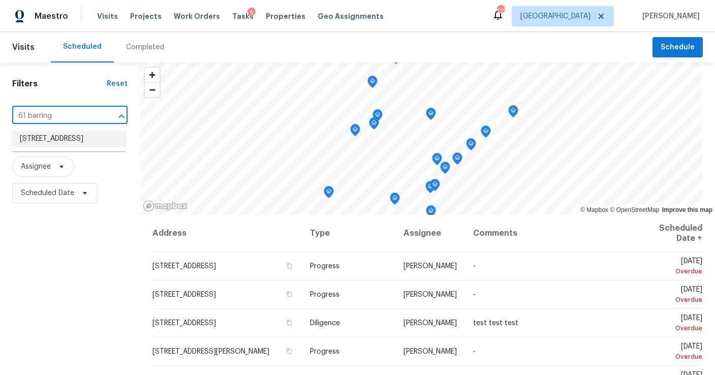
click at [53, 135] on li "[STREET_ADDRESS]" at bounding box center [69, 139] width 114 height 17
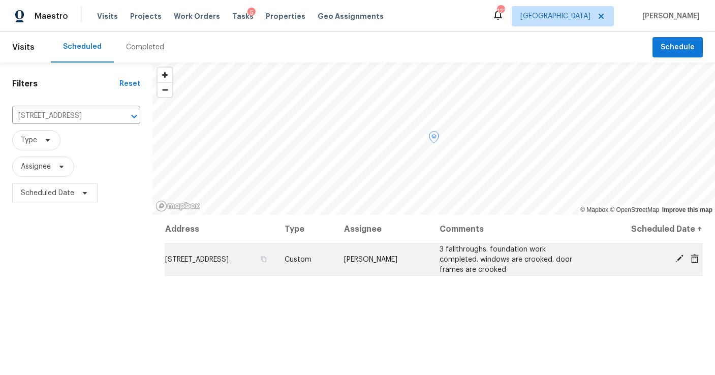
click at [681, 259] on icon at bounding box center [679, 258] width 9 height 9
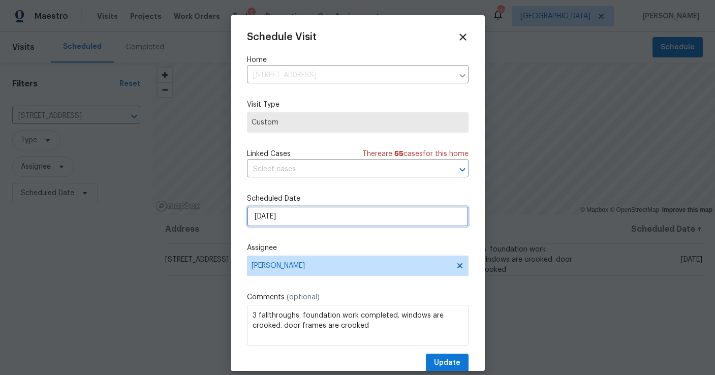
click at [333, 214] on input "[DATE]" at bounding box center [358, 216] width 222 height 20
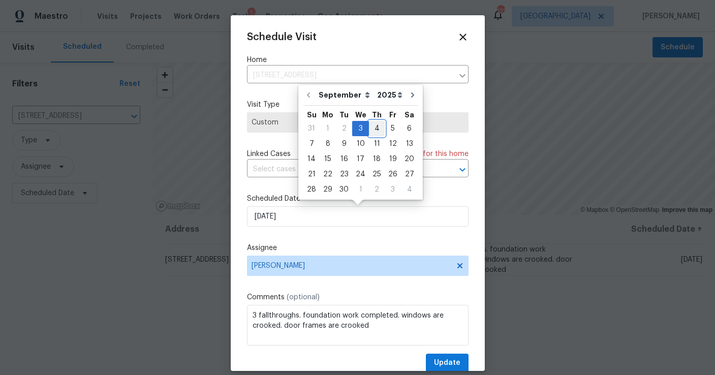
click at [374, 129] on div "4" at bounding box center [377, 128] width 16 height 14
type input "[DATE]"
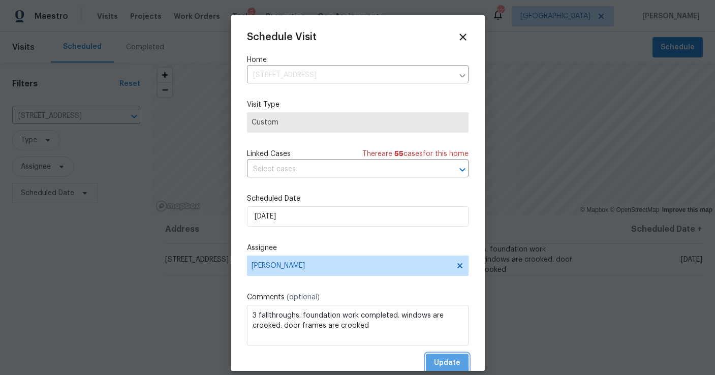
click at [436, 362] on span "Update" at bounding box center [447, 363] width 26 height 13
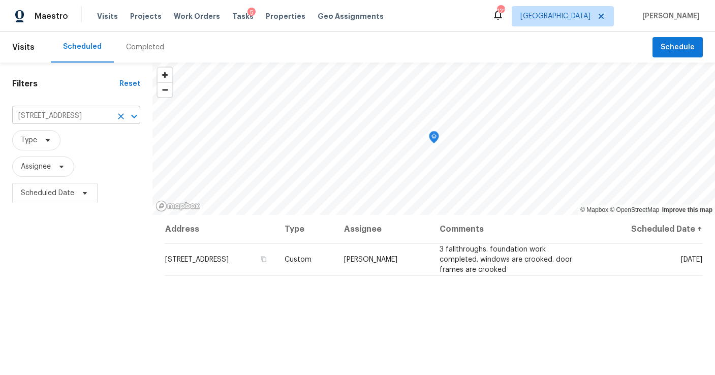
click at [120, 118] on icon "Clear" at bounding box center [121, 116] width 10 height 10
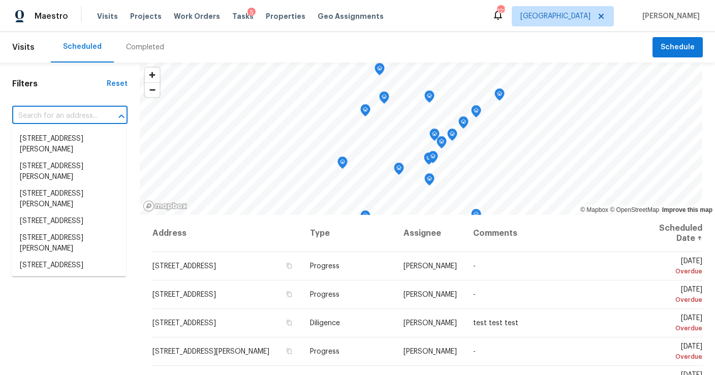
click at [46, 116] on input "text" at bounding box center [55, 116] width 87 height 16
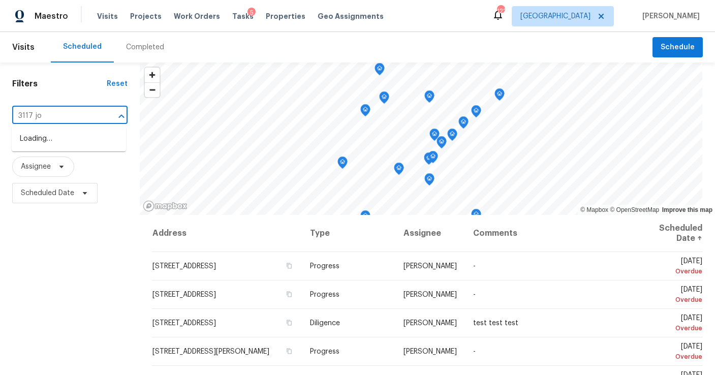
type input "3117 jod"
click at [51, 143] on li "[STREET_ADDRESS]" at bounding box center [69, 139] width 114 height 17
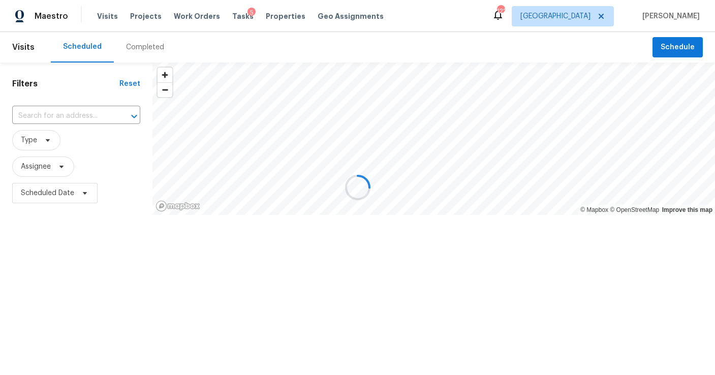
type input "[STREET_ADDRESS]"
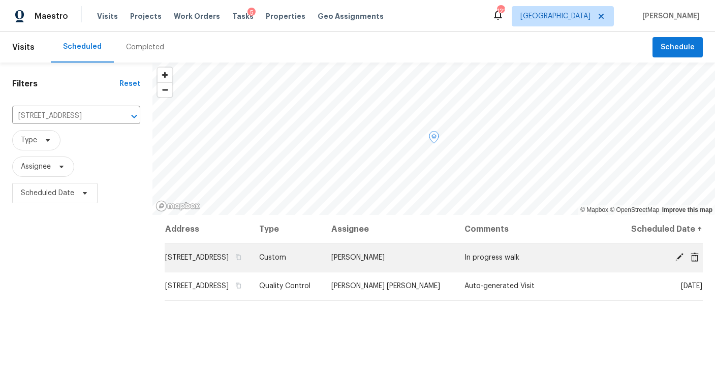
click at [682, 261] on icon at bounding box center [680, 257] width 8 height 8
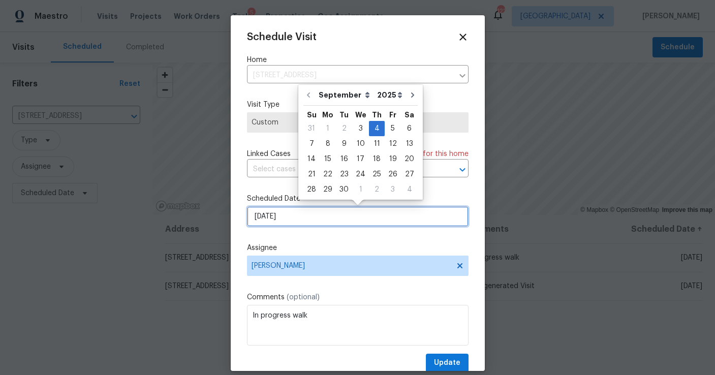
click at [282, 218] on input "[DATE]" at bounding box center [358, 216] width 222 height 20
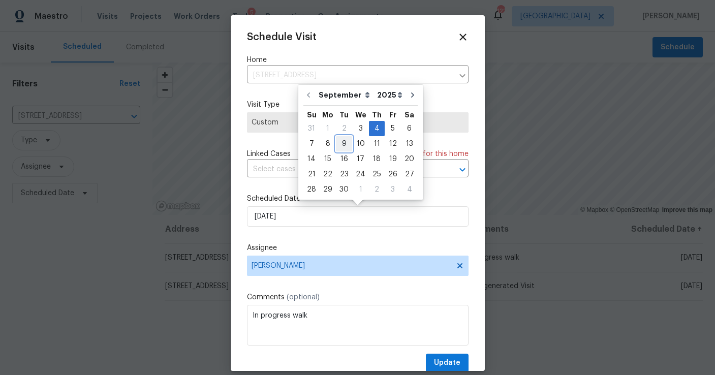
click at [340, 145] on div "9" at bounding box center [344, 144] width 16 height 14
type input "[DATE]"
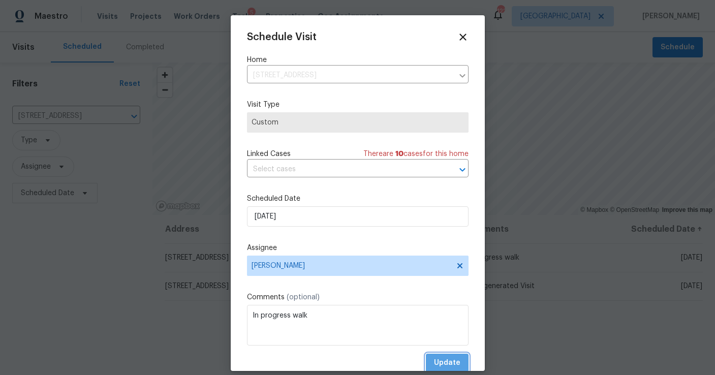
click at [441, 359] on span "Update" at bounding box center [447, 363] width 26 height 13
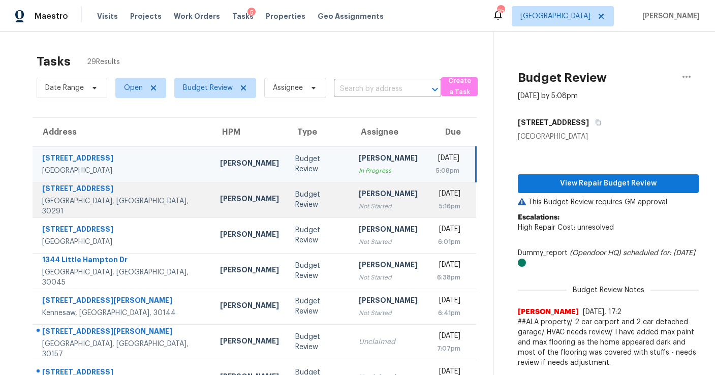
click at [377, 203] on td "Cynthia Herriott Not Started" at bounding box center [388, 200] width 75 height 36
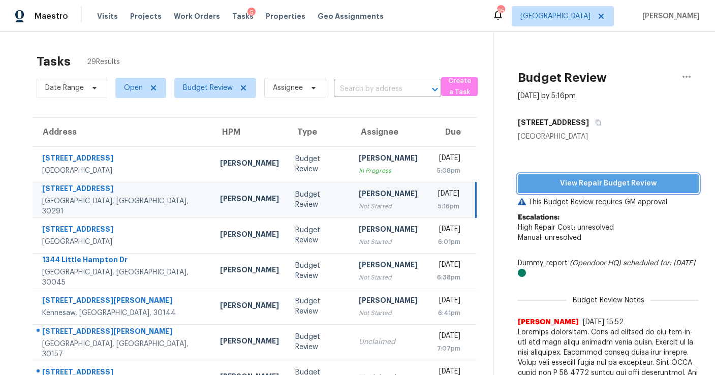
click at [563, 189] on span "View Repair Budget Review" at bounding box center [608, 183] width 165 height 13
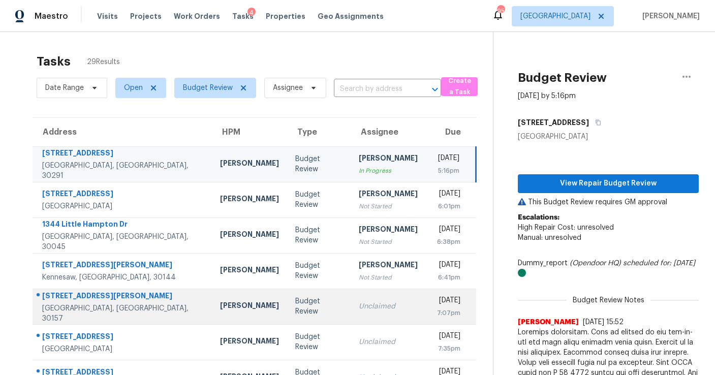
click at [359, 308] on div "Unclaimed" at bounding box center [388, 306] width 59 height 10
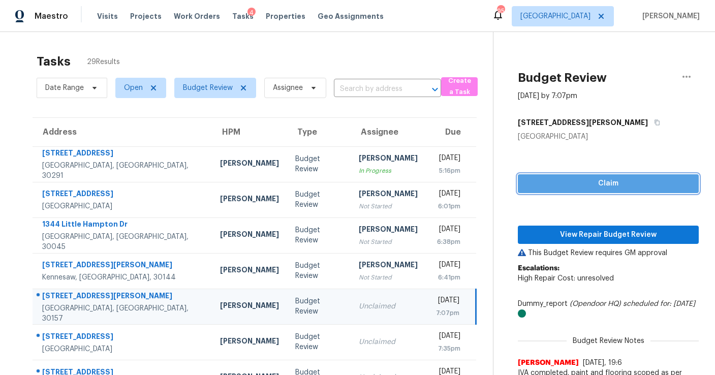
click at [543, 181] on span "Claim" at bounding box center [608, 183] width 165 height 13
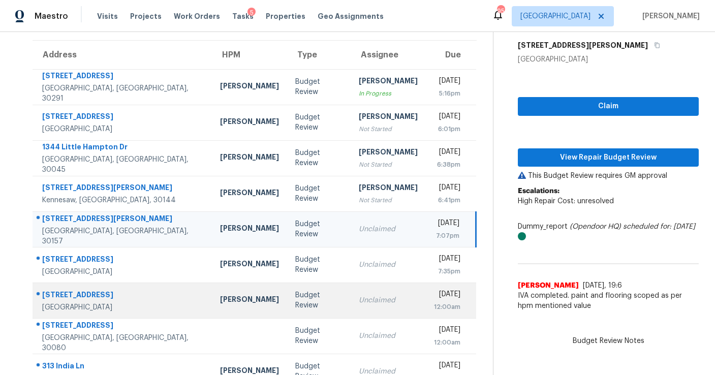
scroll to position [78, 0]
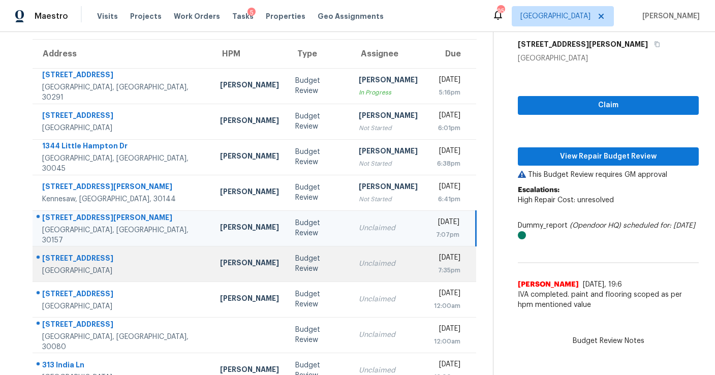
click at [359, 268] on div "Unclaimed" at bounding box center [388, 264] width 59 height 10
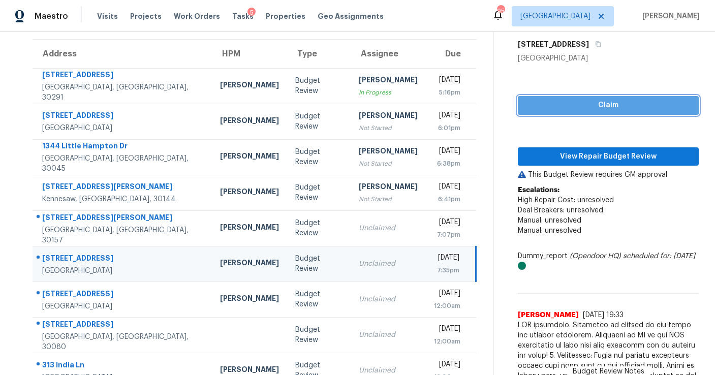
click at [535, 99] on span "Claim" at bounding box center [608, 105] width 165 height 13
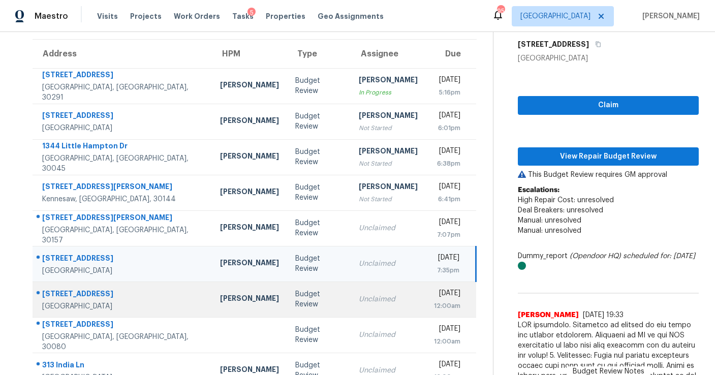
click at [364, 316] on td "Unclaimed" at bounding box center [388, 300] width 75 height 36
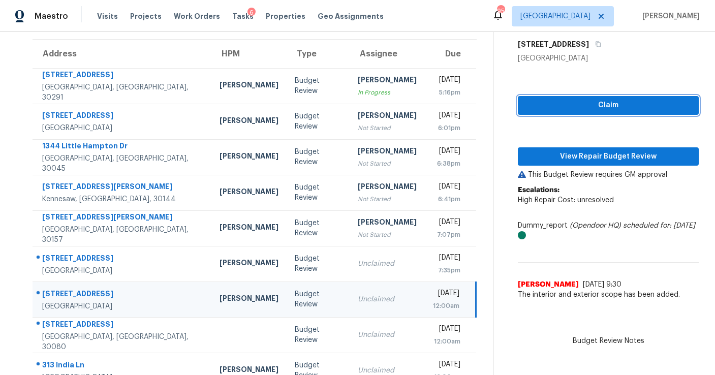
click at [538, 107] on span "Claim" at bounding box center [608, 105] width 165 height 13
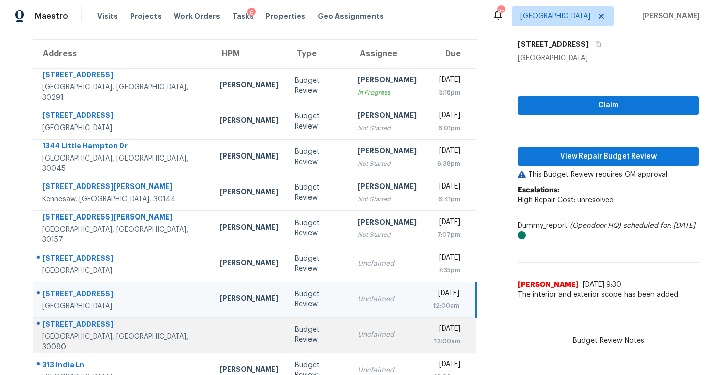
click at [374, 336] on td "Unclaimed" at bounding box center [387, 335] width 75 height 36
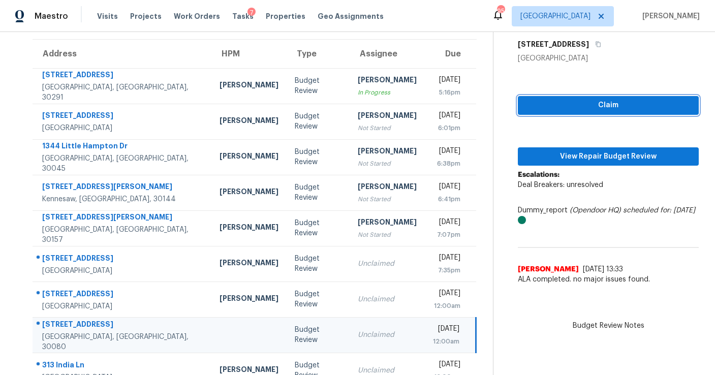
click at [523, 108] on button "Claim" at bounding box center [608, 105] width 181 height 19
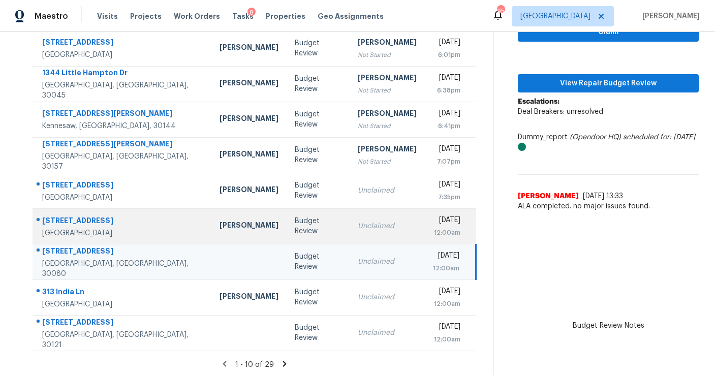
scroll to position [154, 0]
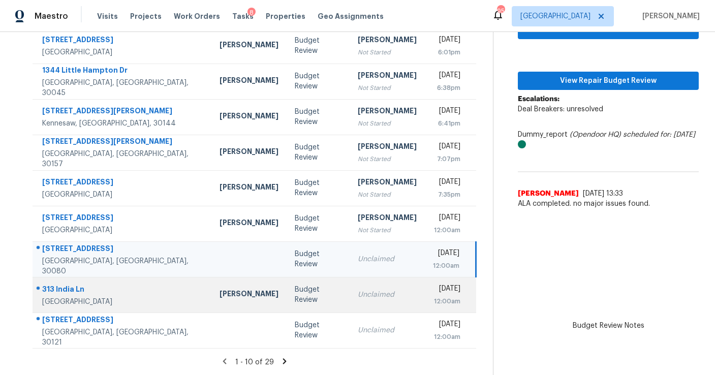
click at [358, 294] on div "Unclaimed" at bounding box center [387, 295] width 59 height 10
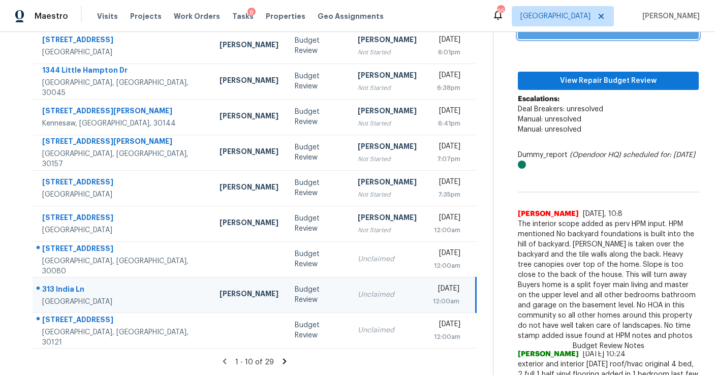
click at [535, 35] on span "Claim" at bounding box center [608, 29] width 165 height 13
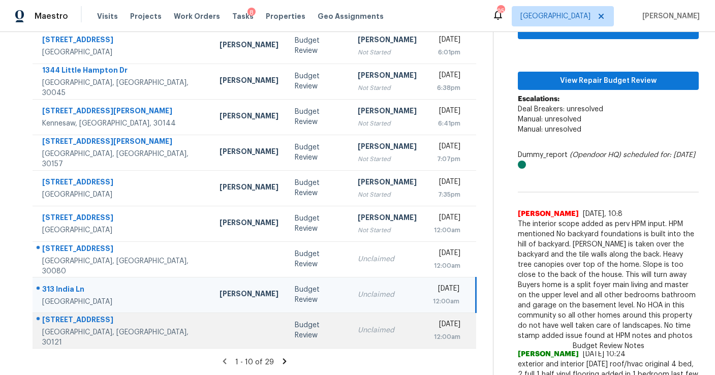
click at [358, 332] on div "Unclaimed" at bounding box center [387, 330] width 59 height 10
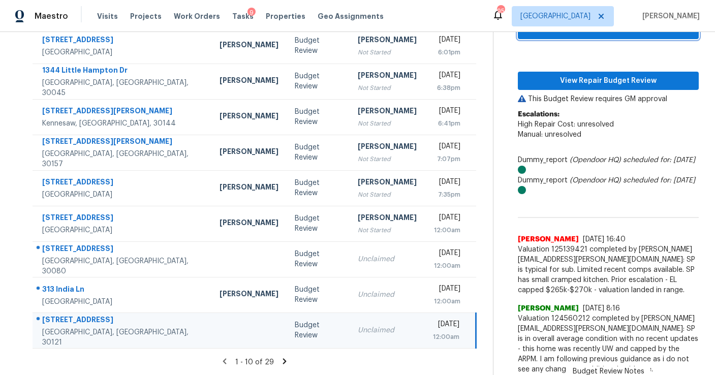
click at [523, 37] on button "Claim" at bounding box center [608, 29] width 181 height 19
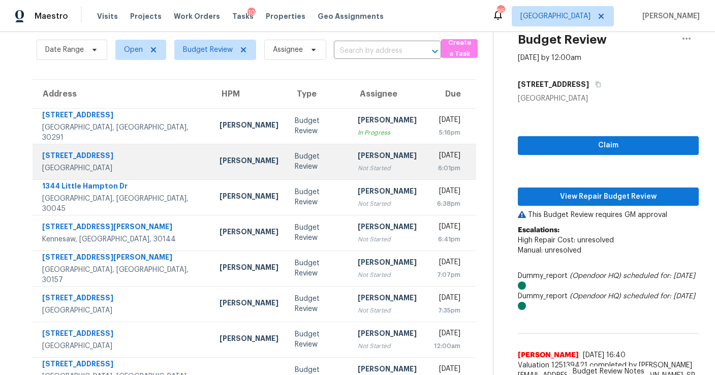
scroll to position [32, 0]
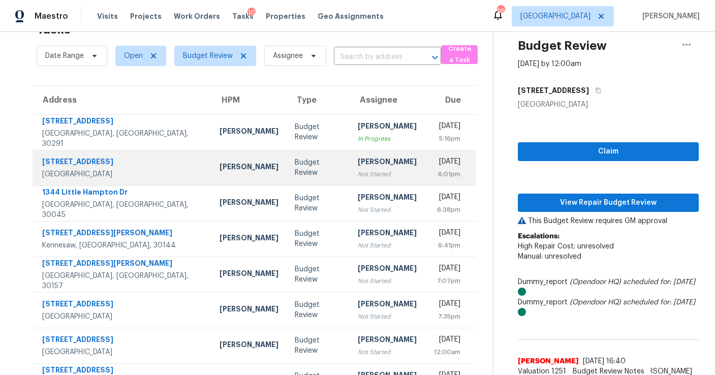
click at [350, 181] on td "Cynthia Herriott Not Started" at bounding box center [387, 168] width 75 height 36
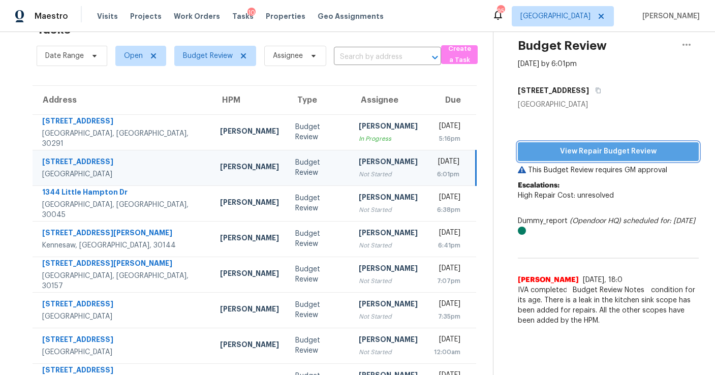
click at [549, 147] on span "View Repair Budget Review" at bounding box center [608, 151] width 165 height 13
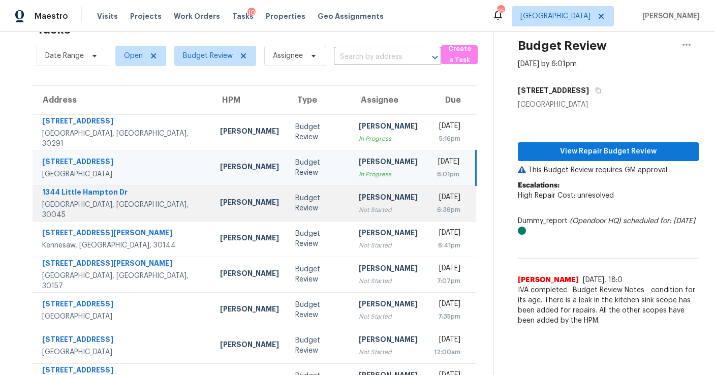
click at [359, 201] on div "[PERSON_NAME]" at bounding box center [388, 198] width 59 height 13
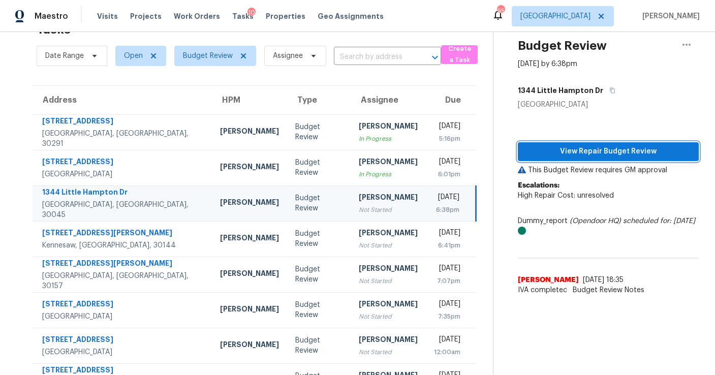
click at [524, 148] on button "View Repair Budget Review" at bounding box center [608, 151] width 181 height 19
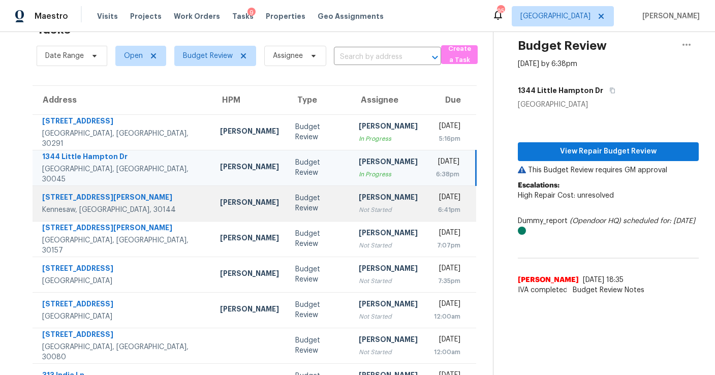
click at [359, 211] on div "Not Started" at bounding box center [388, 210] width 59 height 10
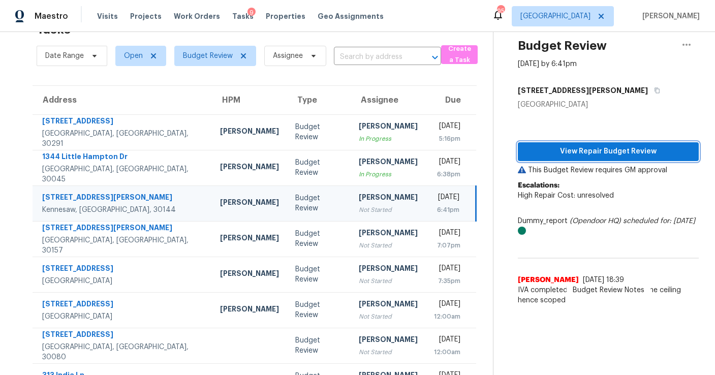
click at [566, 156] on span "View Repair Budget Review" at bounding box center [608, 151] width 165 height 13
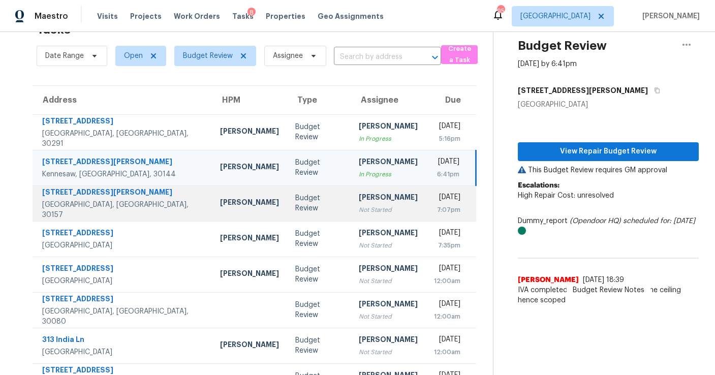
click at [351, 214] on td "Cynthia Herriott Not Started" at bounding box center [388, 204] width 75 height 36
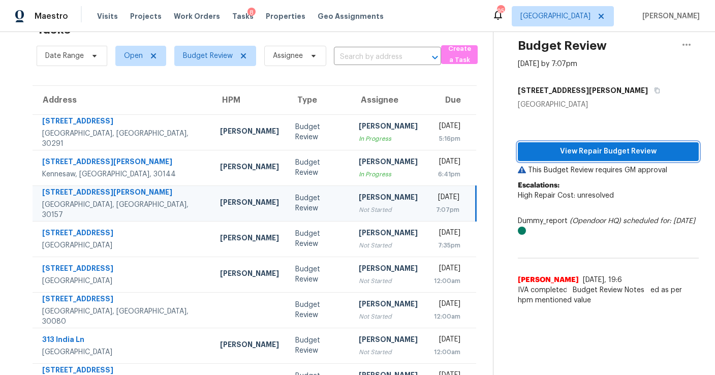
click at [538, 159] on button "View Repair Budget Review" at bounding box center [608, 151] width 181 height 19
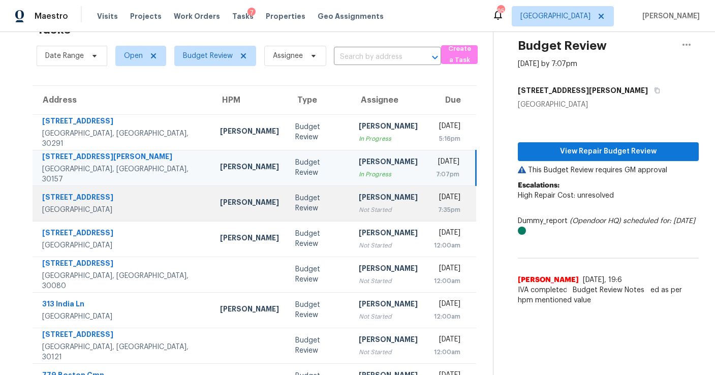
click at [359, 212] on div "Not Started" at bounding box center [388, 210] width 59 height 10
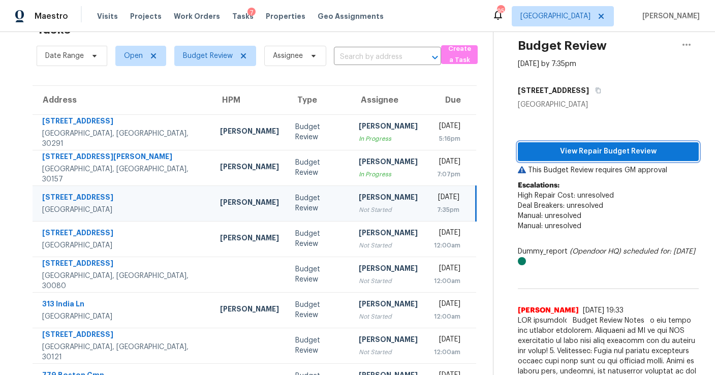
click at [559, 154] on span "View Repair Budget Review" at bounding box center [608, 151] width 165 height 13
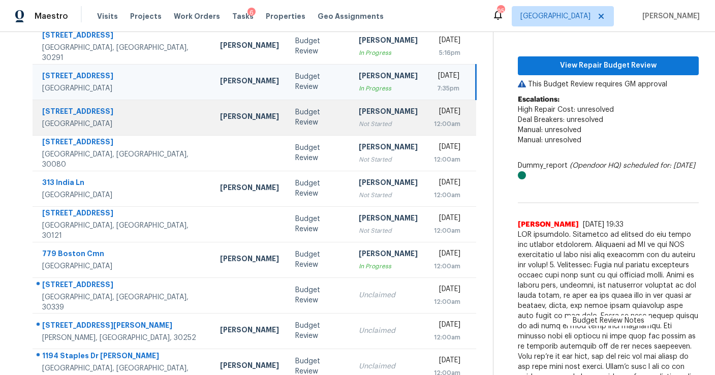
scroll to position [117, 0]
click at [359, 116] on div "[PERSON_NAME]" at bounding box center [388, 113] width 59 height 13
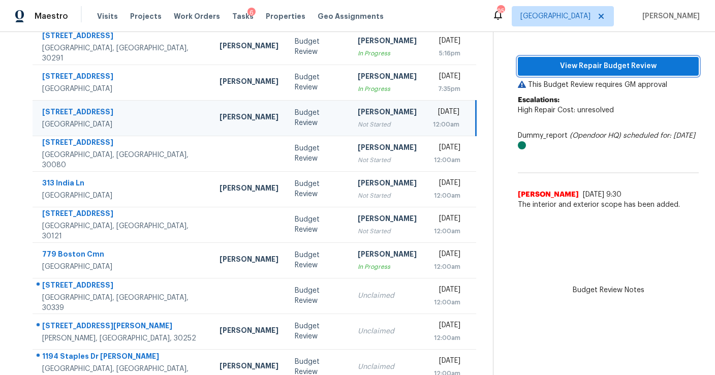
click at [553, 67] on span "View Repair Budget Review" at bounding box center [608, 66] width 165 height 13
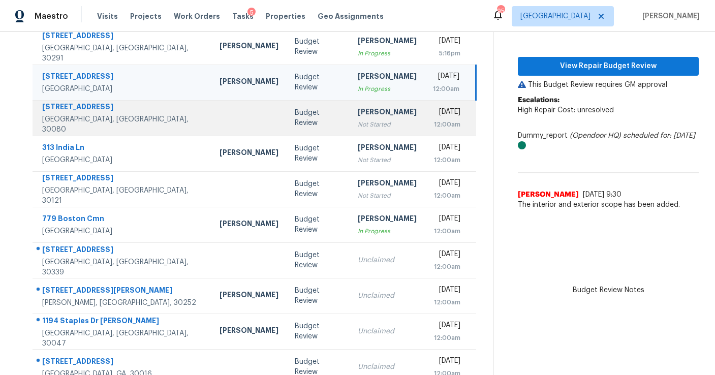
click at [358, 132] on td "Cynthia Herriott Not Started" at bounding box center [387, 118] width 75 height 36
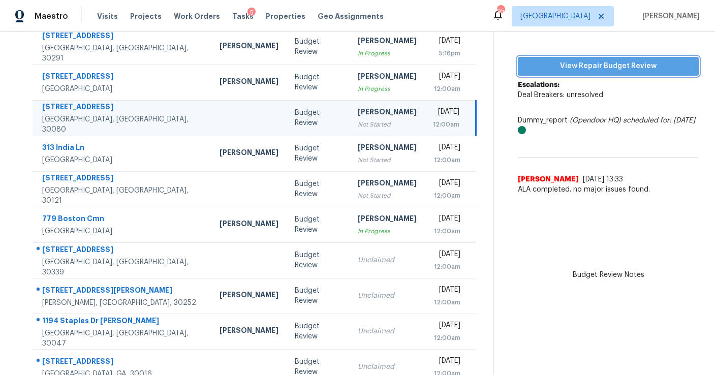
click at [527, 61] on span "View Repair Budget Review" at bounding box center [608, 66] width 165 height 13
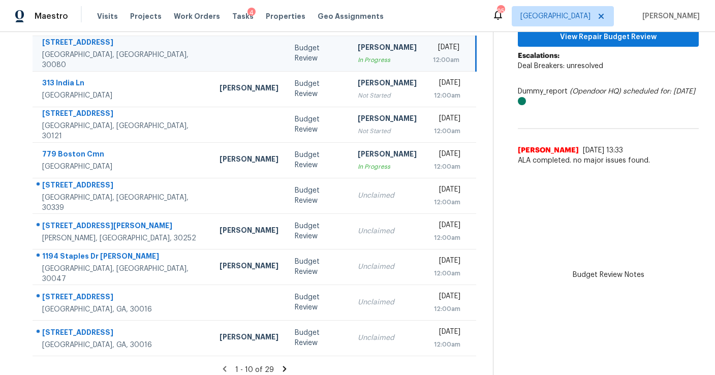
scroll to position [154, 0]
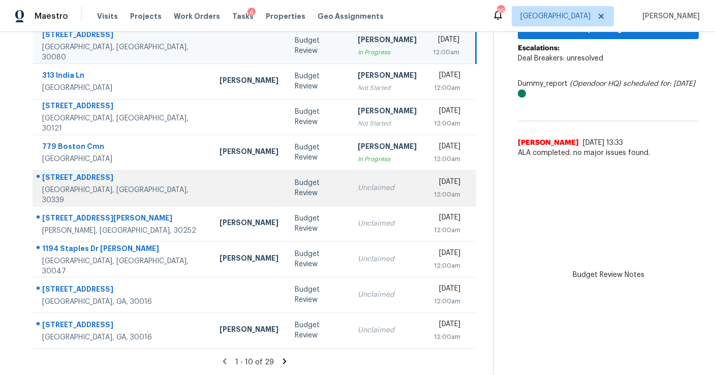
click at [359, 197] on td "Unclaimed" at bounding box center [387, 188] width 75 height 36
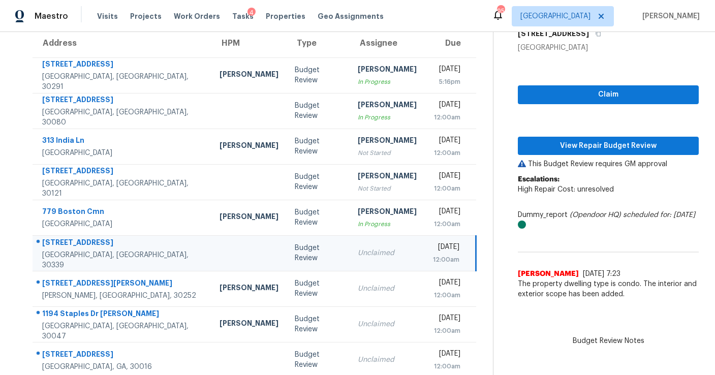
scroll to position [87, 0]
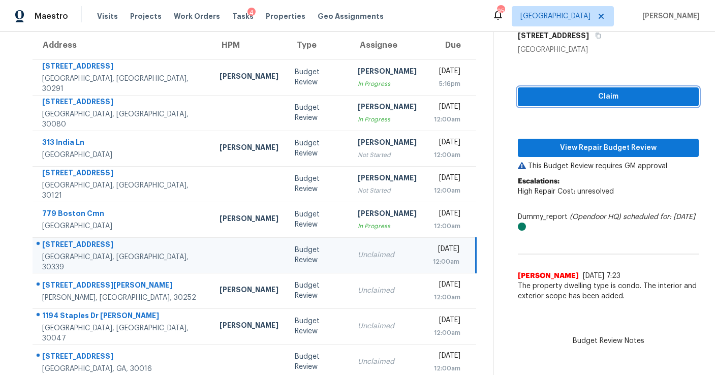
click at [562, 98] on span "Claim" at bounding box center [608, 96] width 165 height 13
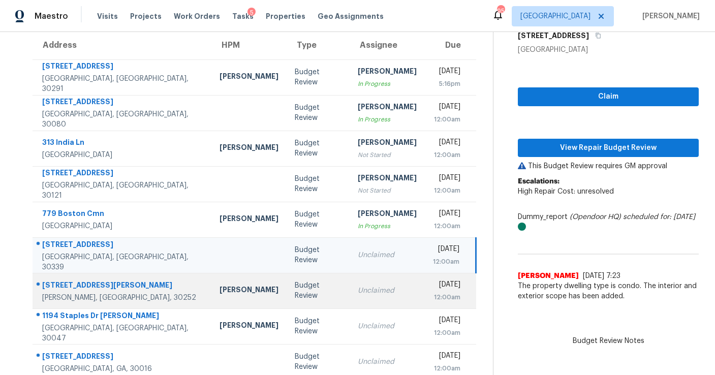
click at [361, 305] on td "Unclaimed" at bounding box center [387, 291] width 75 height 36
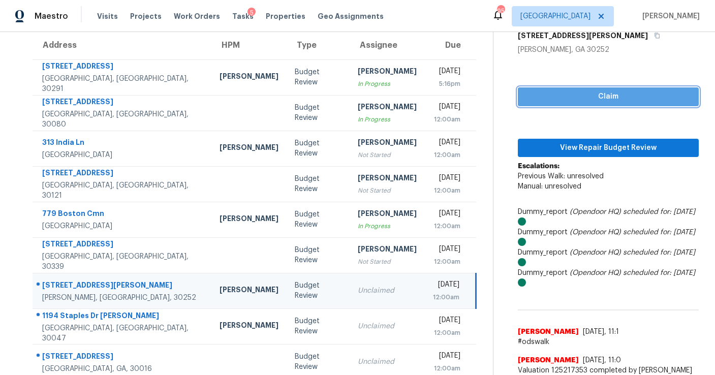
click at [532, 100] on span "Claim" at bounding box center [608, 96] width 165 height 13
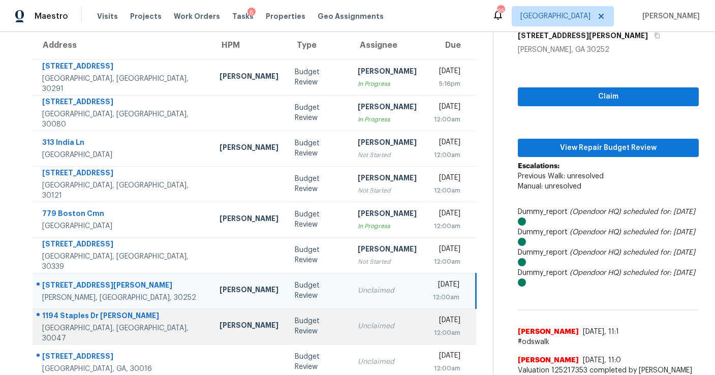
click at [358, 329] on div "Unclaimed" at bounding box center [387, 326] width 59 height 10
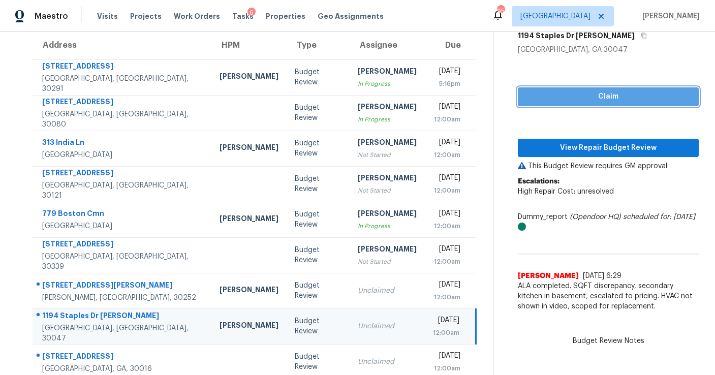
click at [582, 102] on span "Claim" at bounding box center [608, 96] width 165 height 13
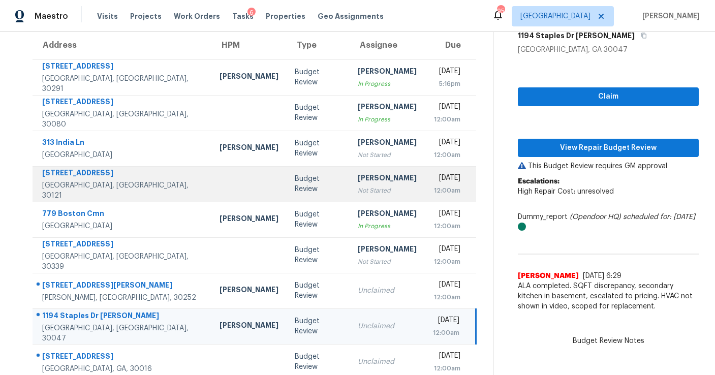
scroll to position [154, 0]
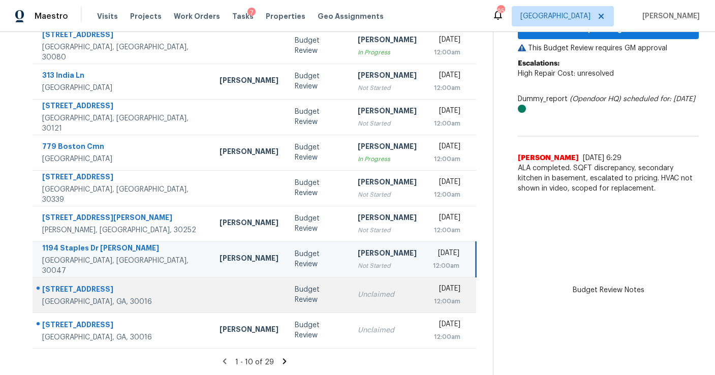
click at [380, 281] on td "Unclaimed" at bounding box center [387, 295] width 75 height 36
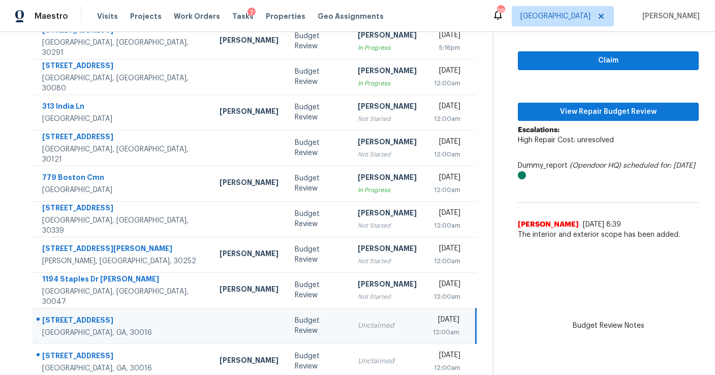
scroll to position [116, 0]
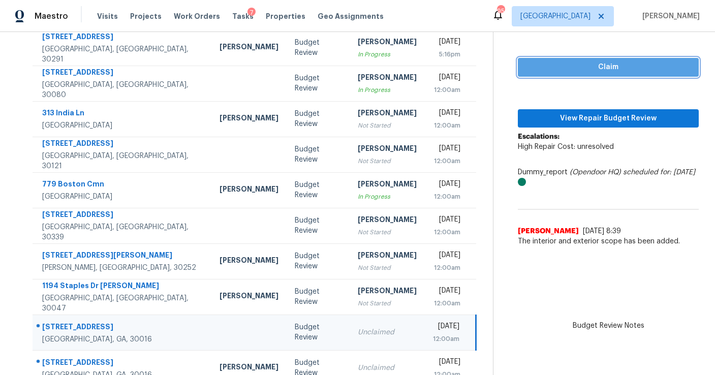
click at [586, 67] on span "Claim" at bounding box center [608, 67] width 165 height 13
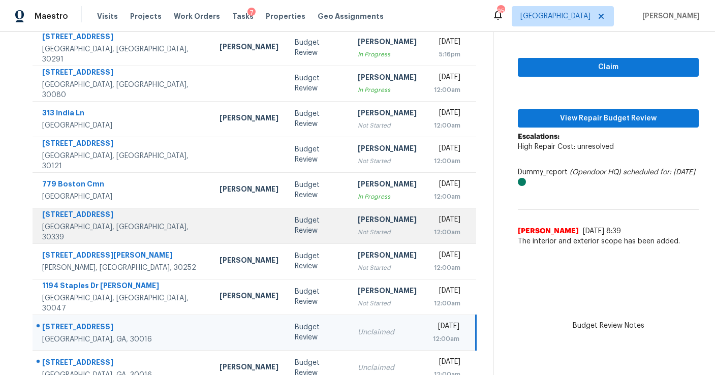
scroll to position [154, 0]
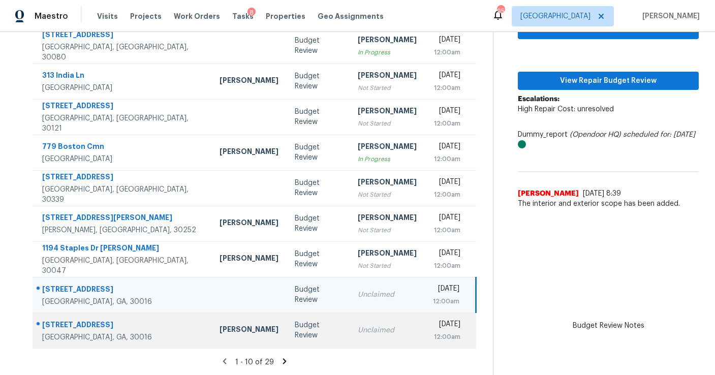
click at [350, 322] on td "Unclaimed" at bounding box center [387, 331] width 75 height 36
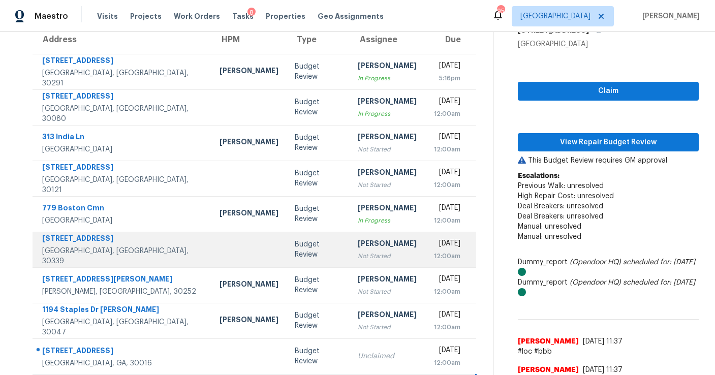
scroll to position [0, 0]
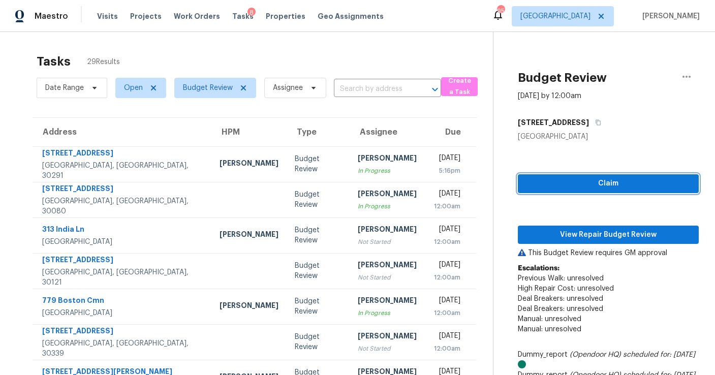
click at [549, 179] on span "Claim" at bounding box center [608, 183] width 165 height 13
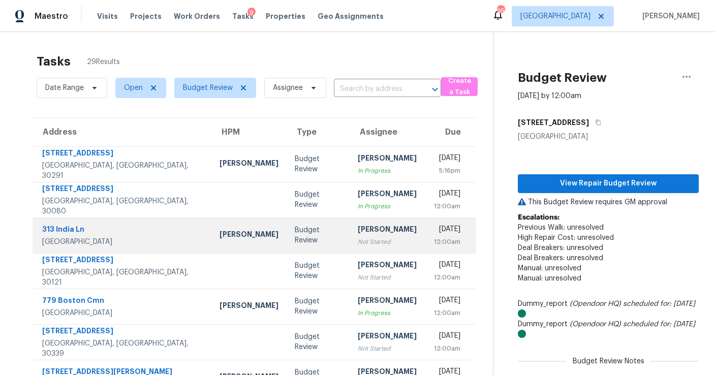
click at [358, 232] on div "[PERSON_NAME]" at bounding box center [387, 230] width 59 height 13
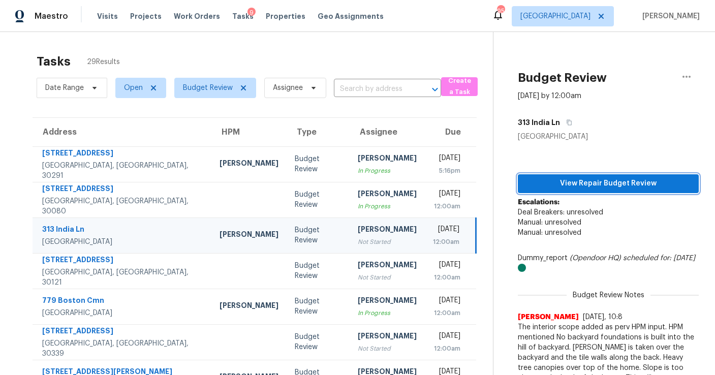
click at [574, 186] on span "View Repair Budget Review" at bounding box center [608, 183] width 165 height 13
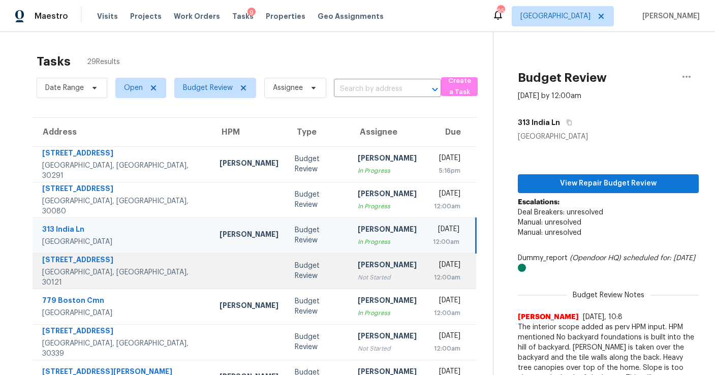
click at [358, 277] on div "Not Started" at bounding box center [387, 277] width 59 height 10
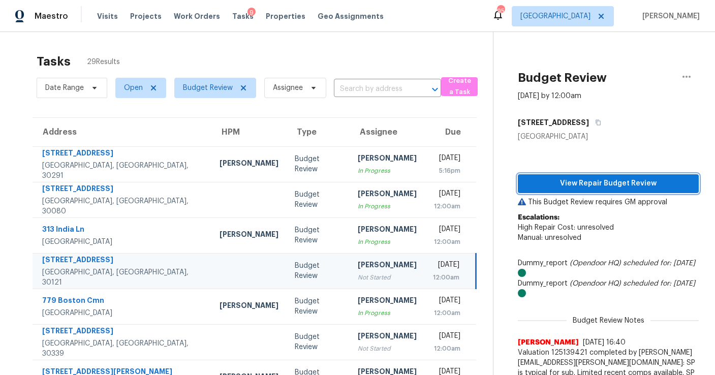
click at [577, 182] on span "View Repair Budget Review" at bounding box center [608, 183] width 165 height 13
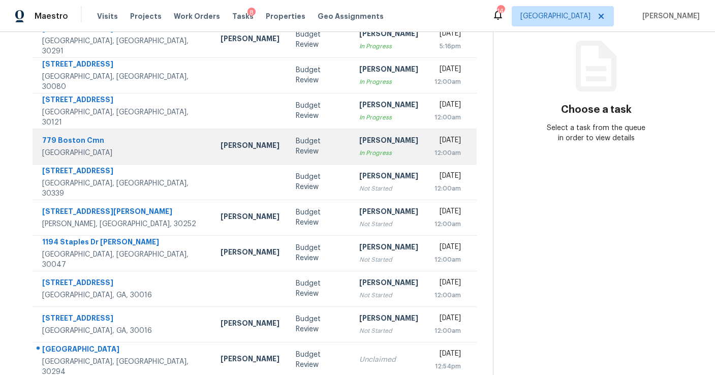
scroll to position [154, 0]
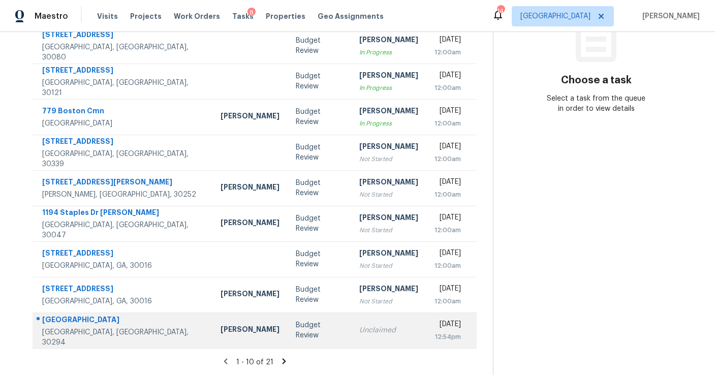
click at [359, 332] on div "Unclaimed" at bounding box center [388, 330] width 59 height 10
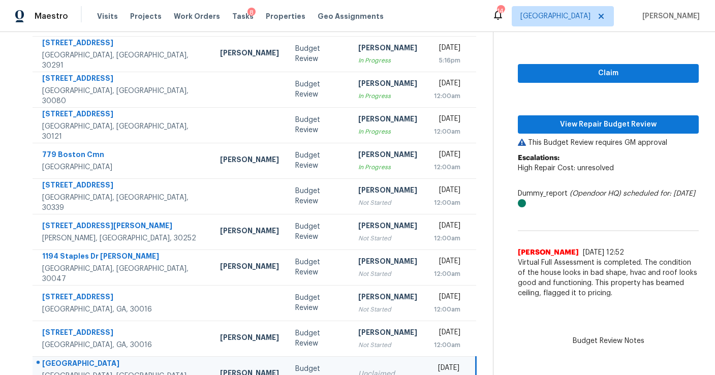
scroll to position [98, 0]
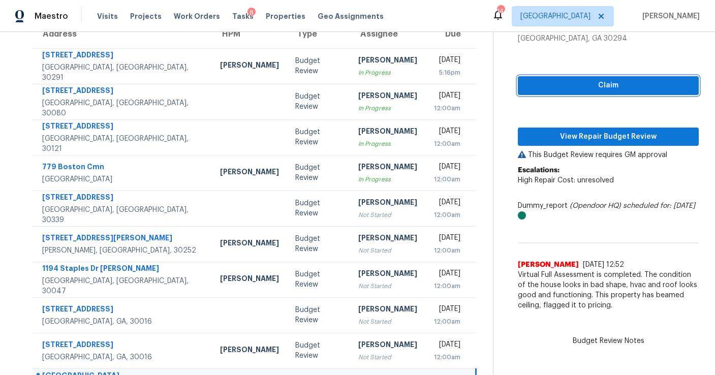
click at [559, 82] on span "Claim" at bounding box center [608, 85] width 165 height 13
